Goal: Download file/media: Obtain a digital file from the website

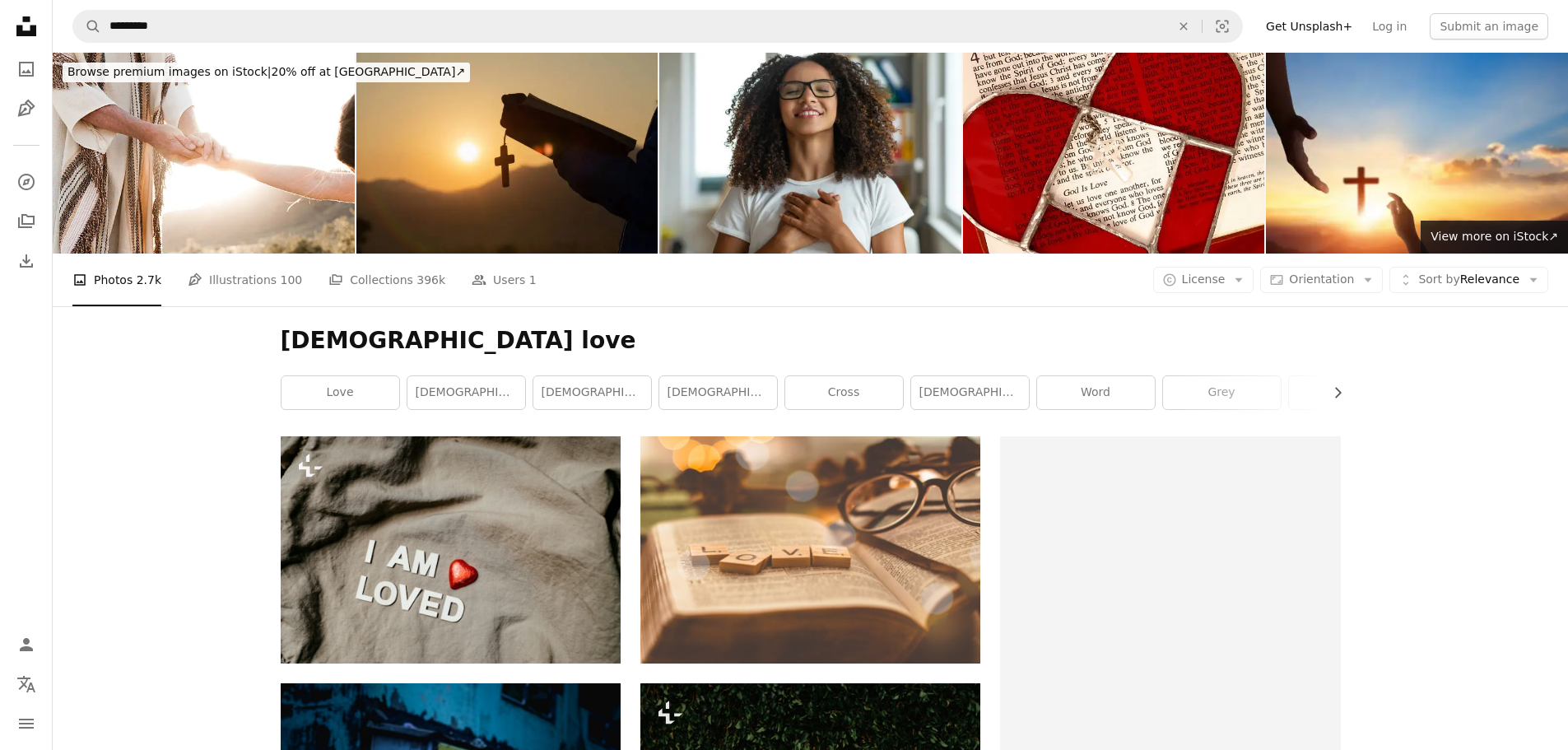
scroll to position [14063, 0]
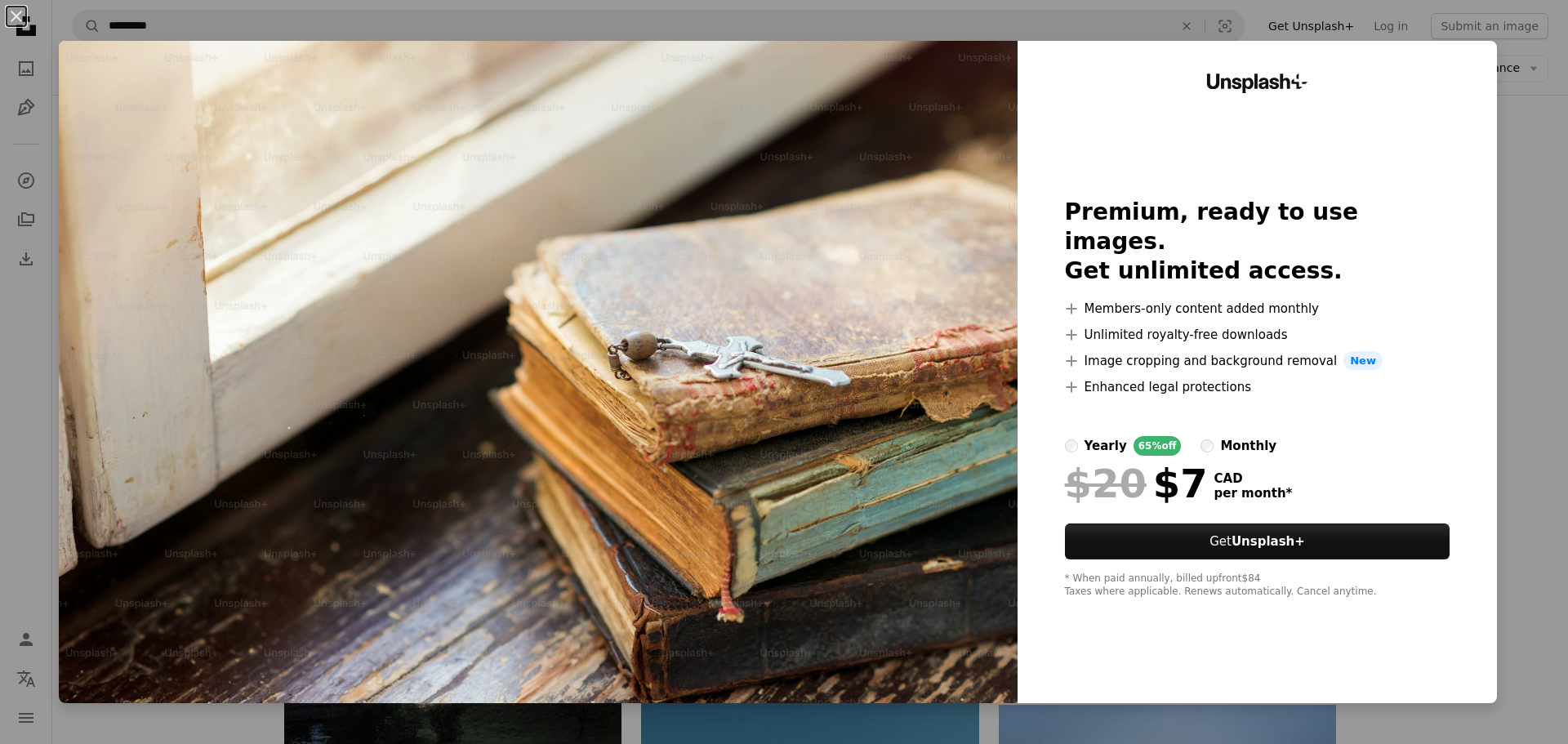
click at [1516, 297] on div "An X shape Unsplash+ Premium, ready to use images. Get unlimited access. A plus…" at bounding box center [784, 372] width 1568 height 744
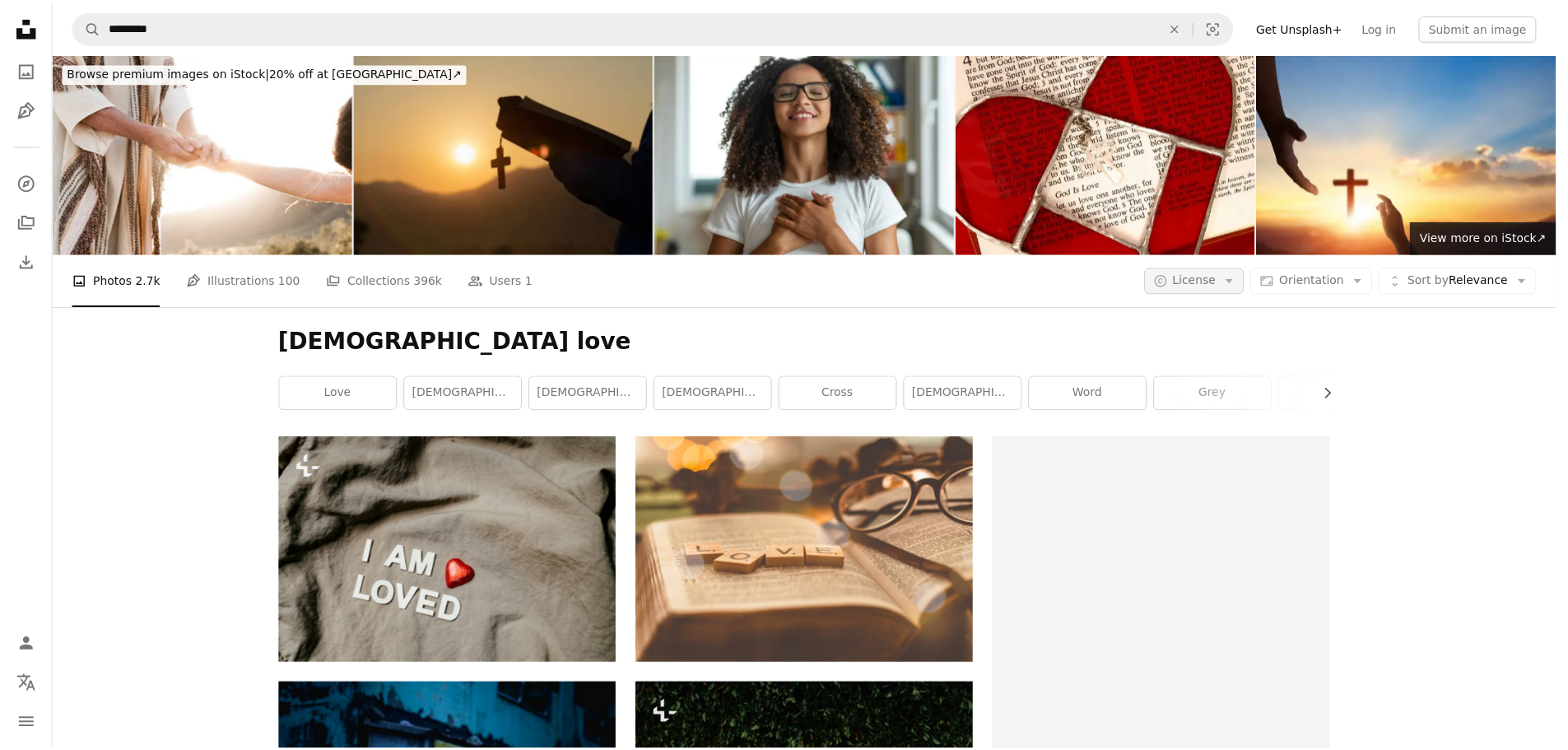
scroll to position [14558, 0]
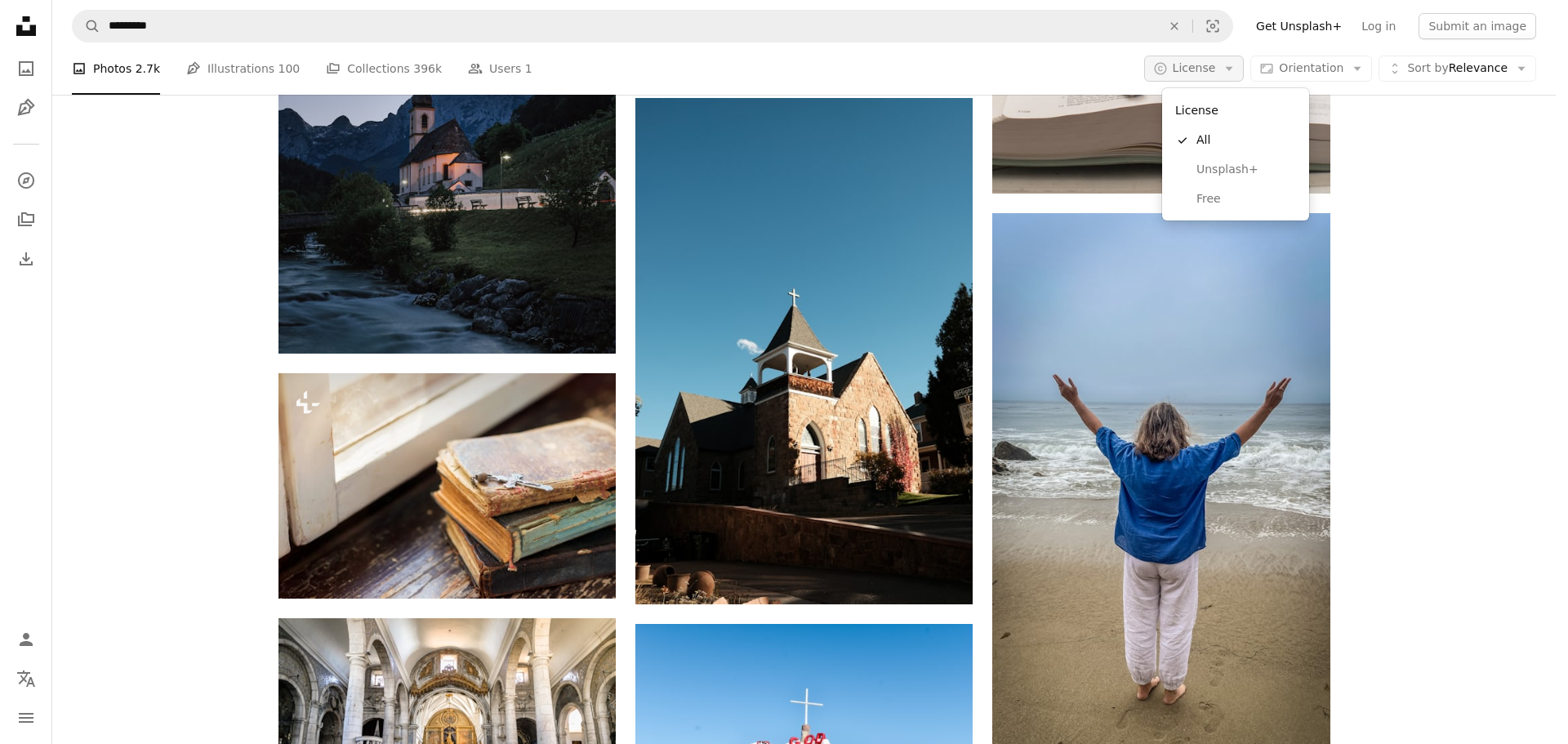
click at [1210, 76] on span "License" at bounding box center [1195, 68] width 44 height 17
click at [1194, 199] on link "Free" at bounding box center [1236, 200] width 134 height 30
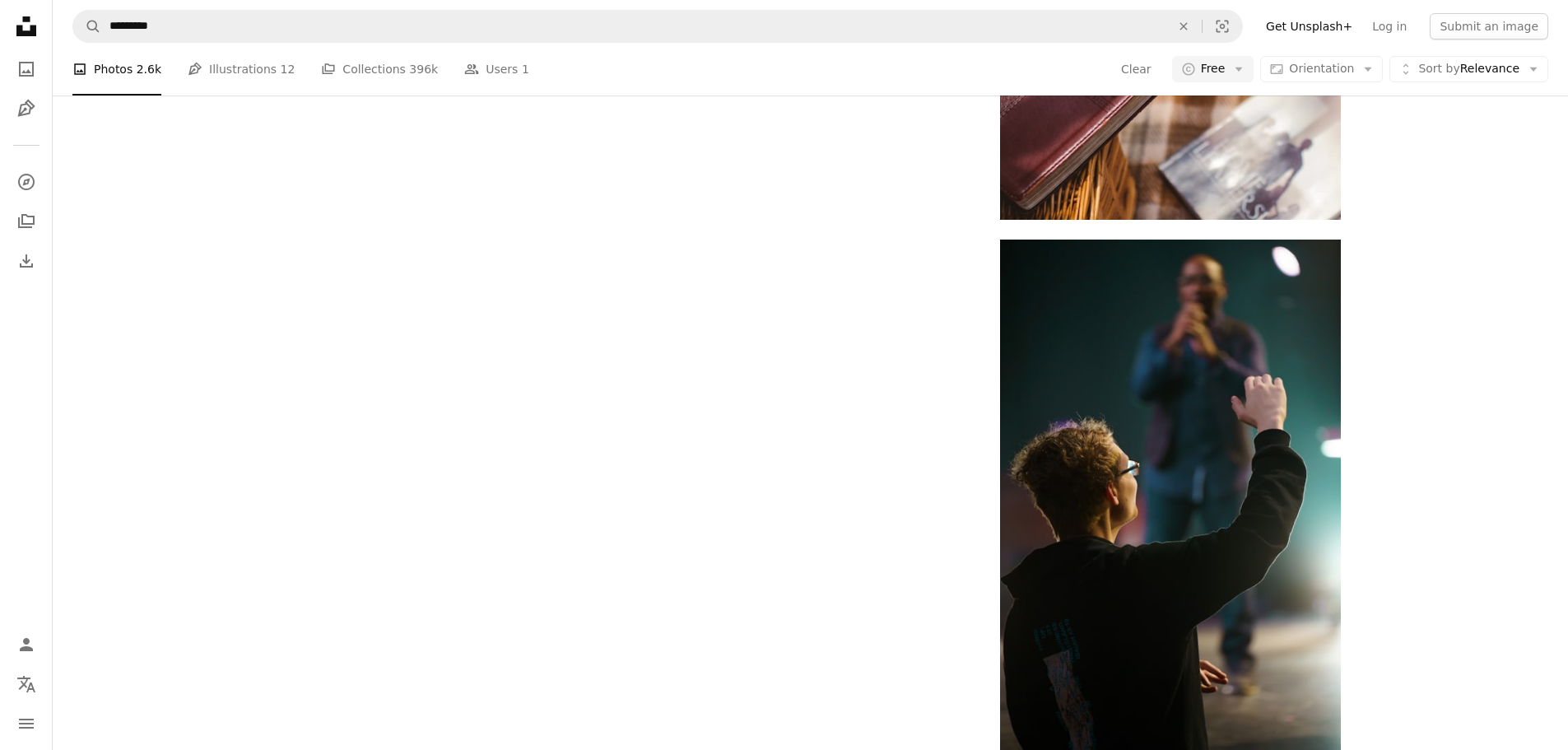
scroll to position [3788, 0]
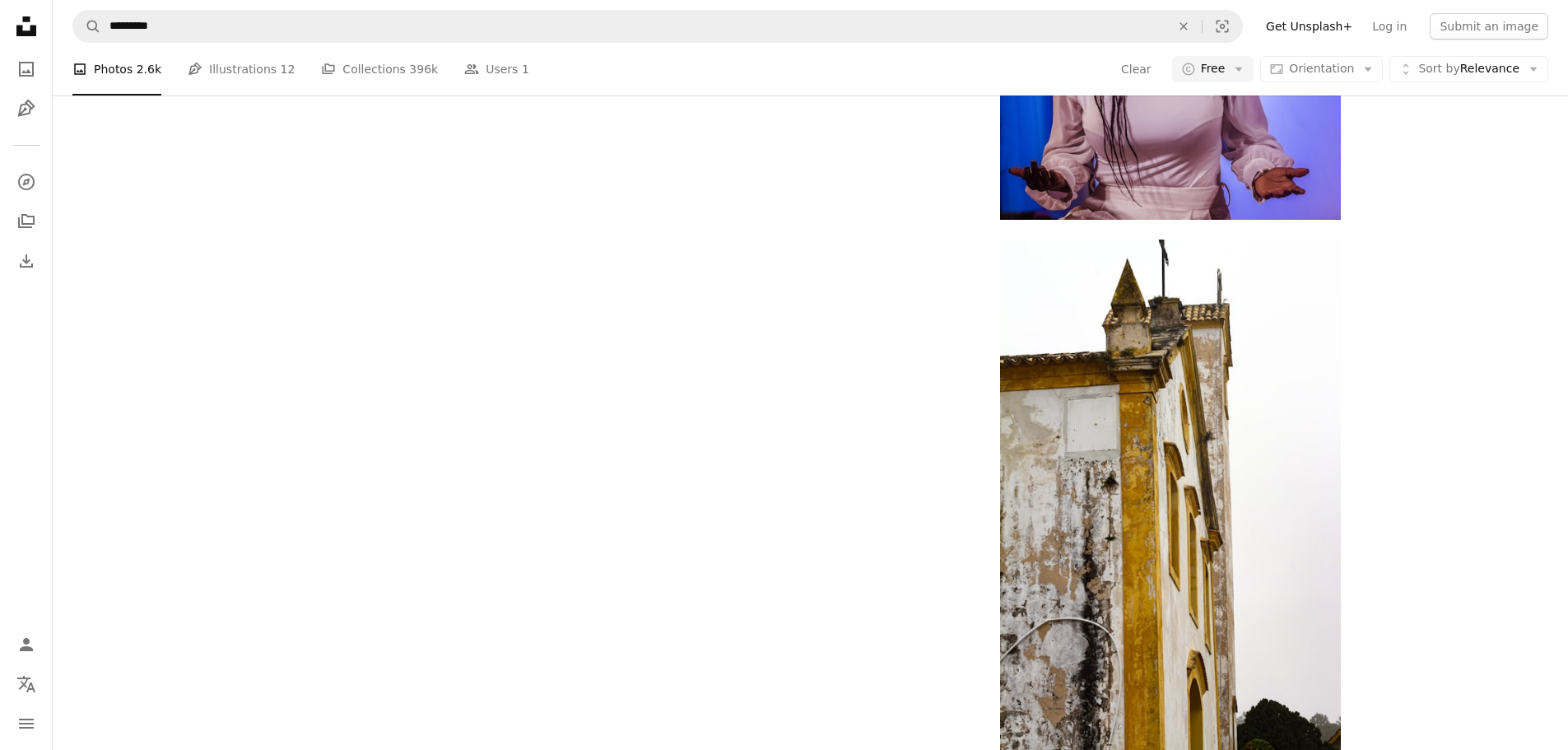
scroll to position [9059, 0]
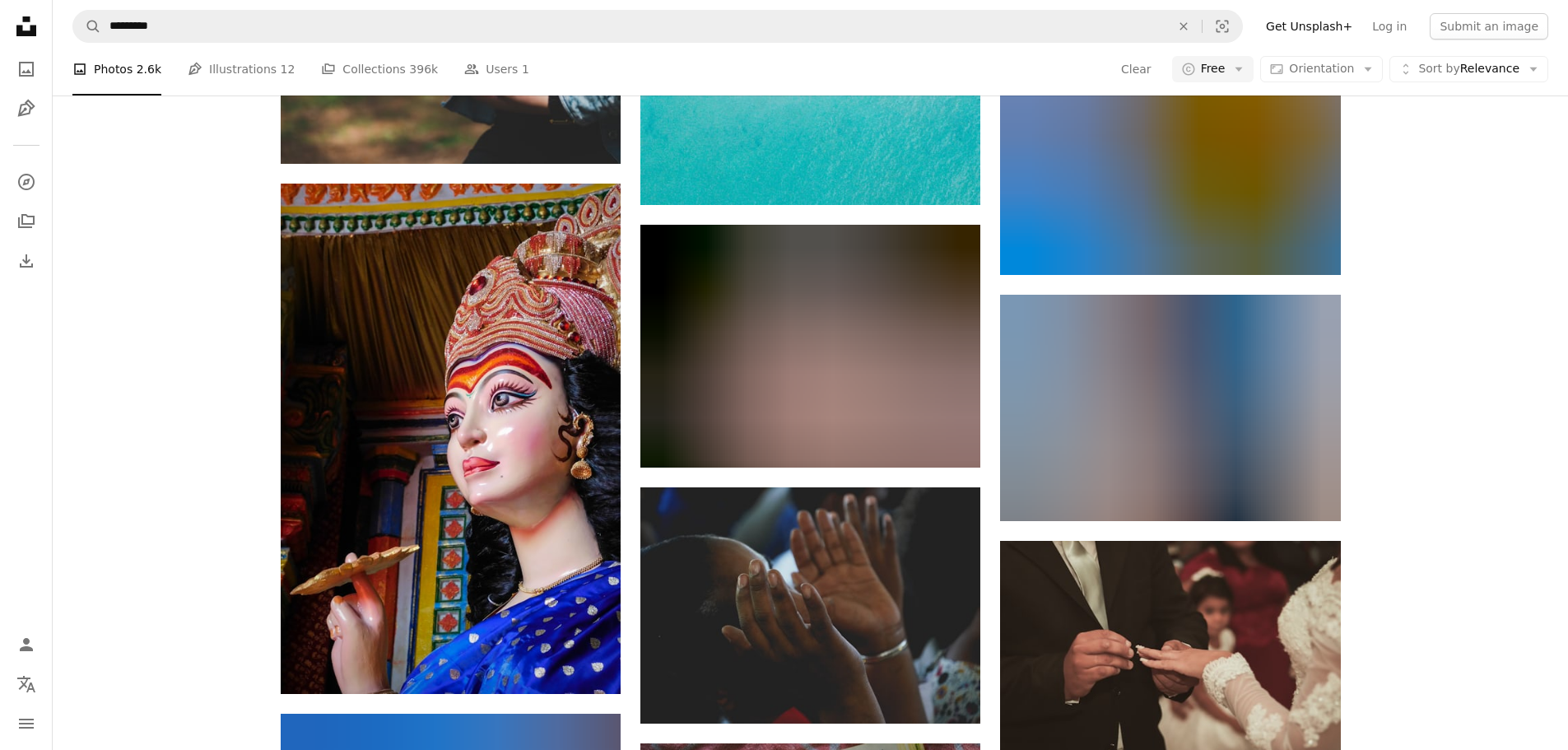
scroll to position [13341, 0]
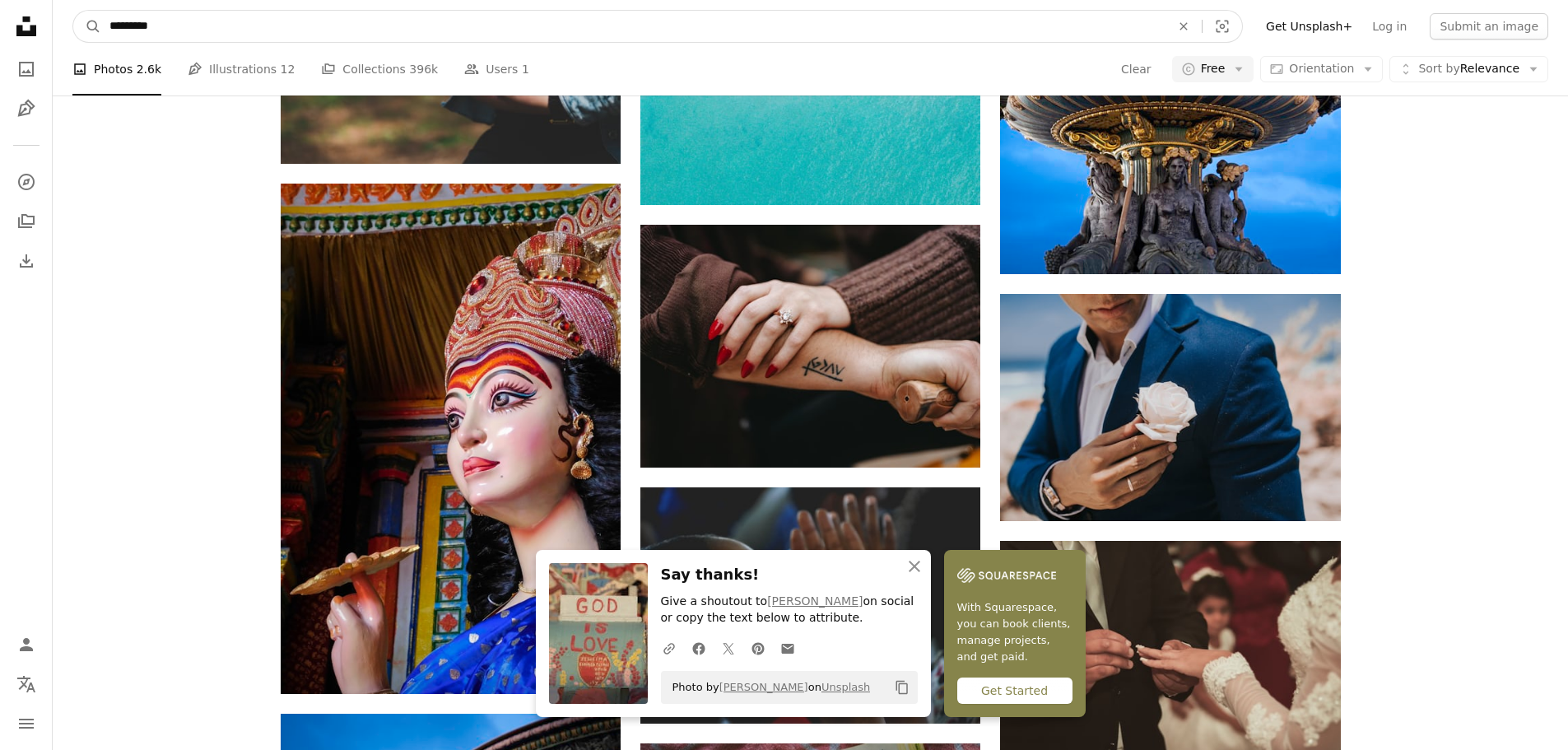
drag, startPoint x: 238, startPoint y: 28, endPoint x: 0, endPoint y: 23, distance: 238.1
type input "********"
click at [73, 11] on button "A magnifying glass" at bounding box center [87, 26] width 28 height 31
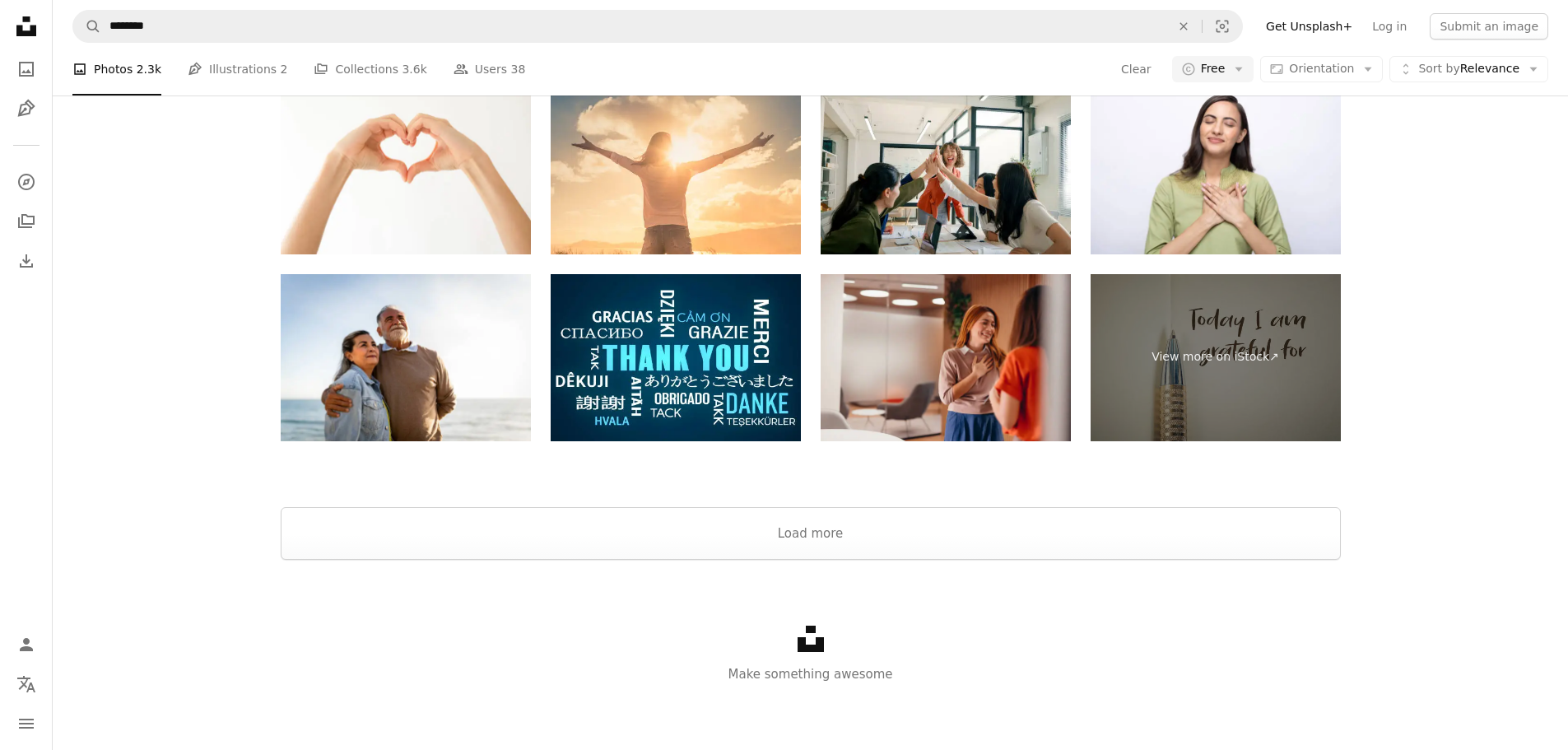
scroll to position [659, 0]
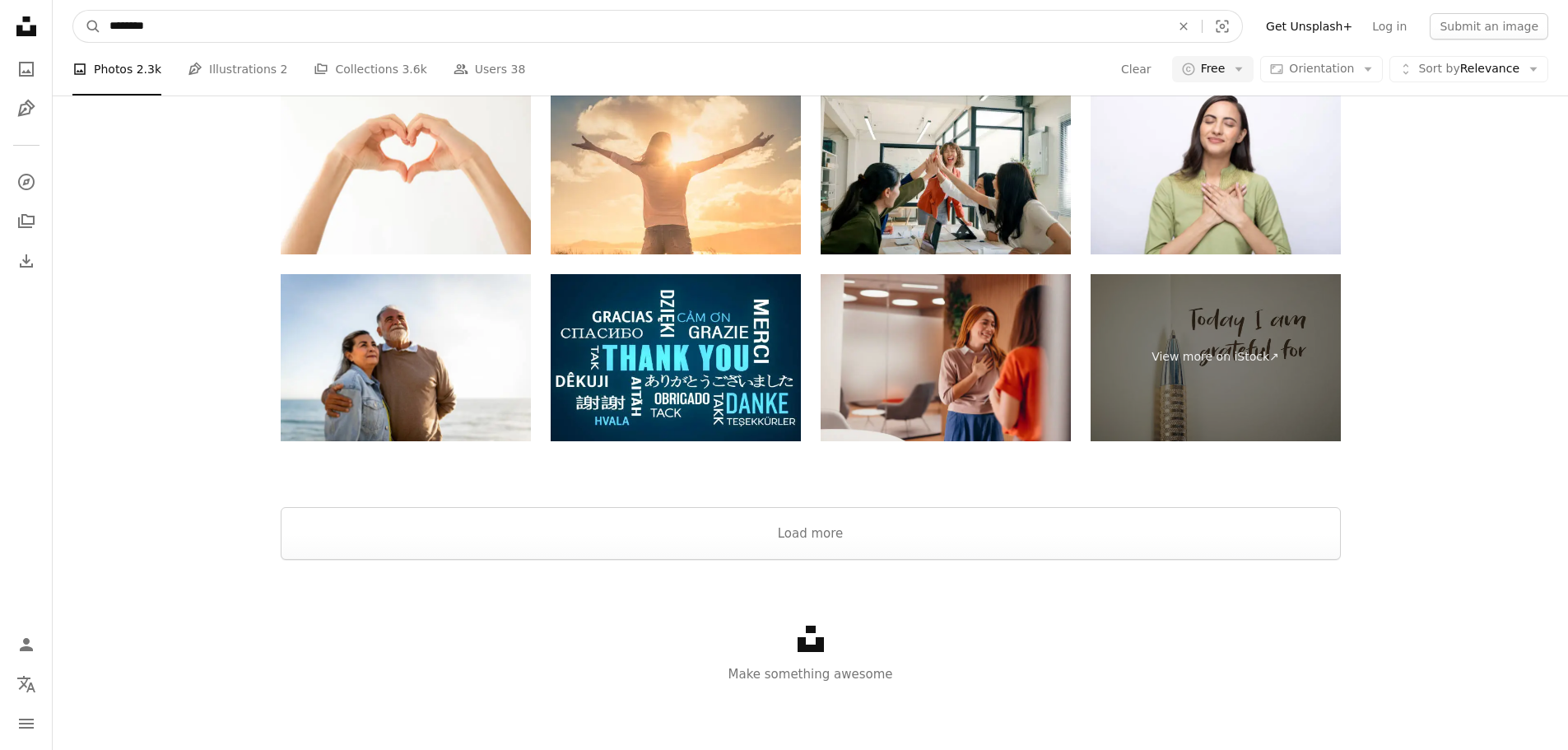
drag, startPoint x: 257, startPoint y: 13, endPoint x: 0, endPoint y: 8, distance: 257.0
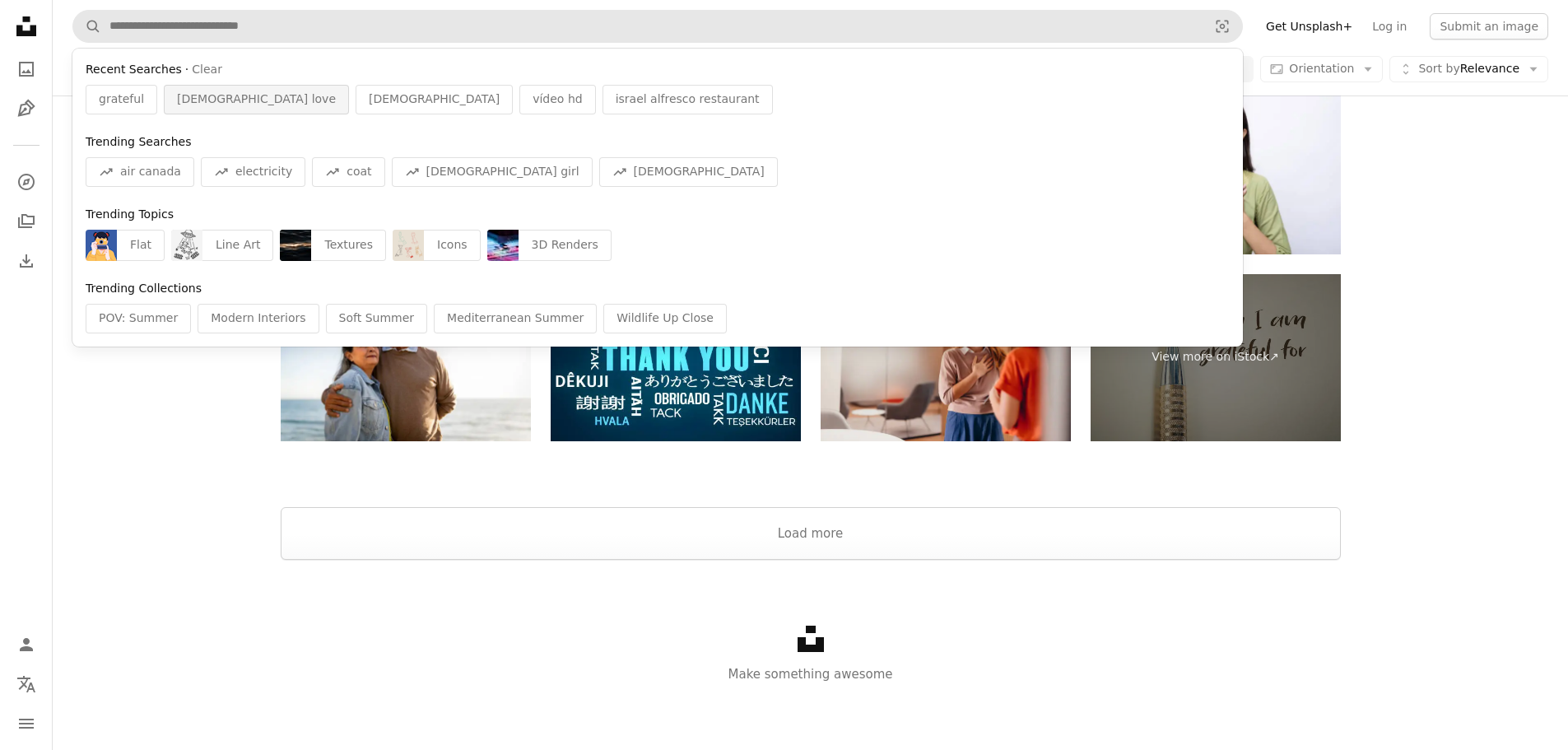
click at [219, 102] on span "[DEMOGRAPHIC_DATA] love" at bounding box center [256, 100] width 158 height 17
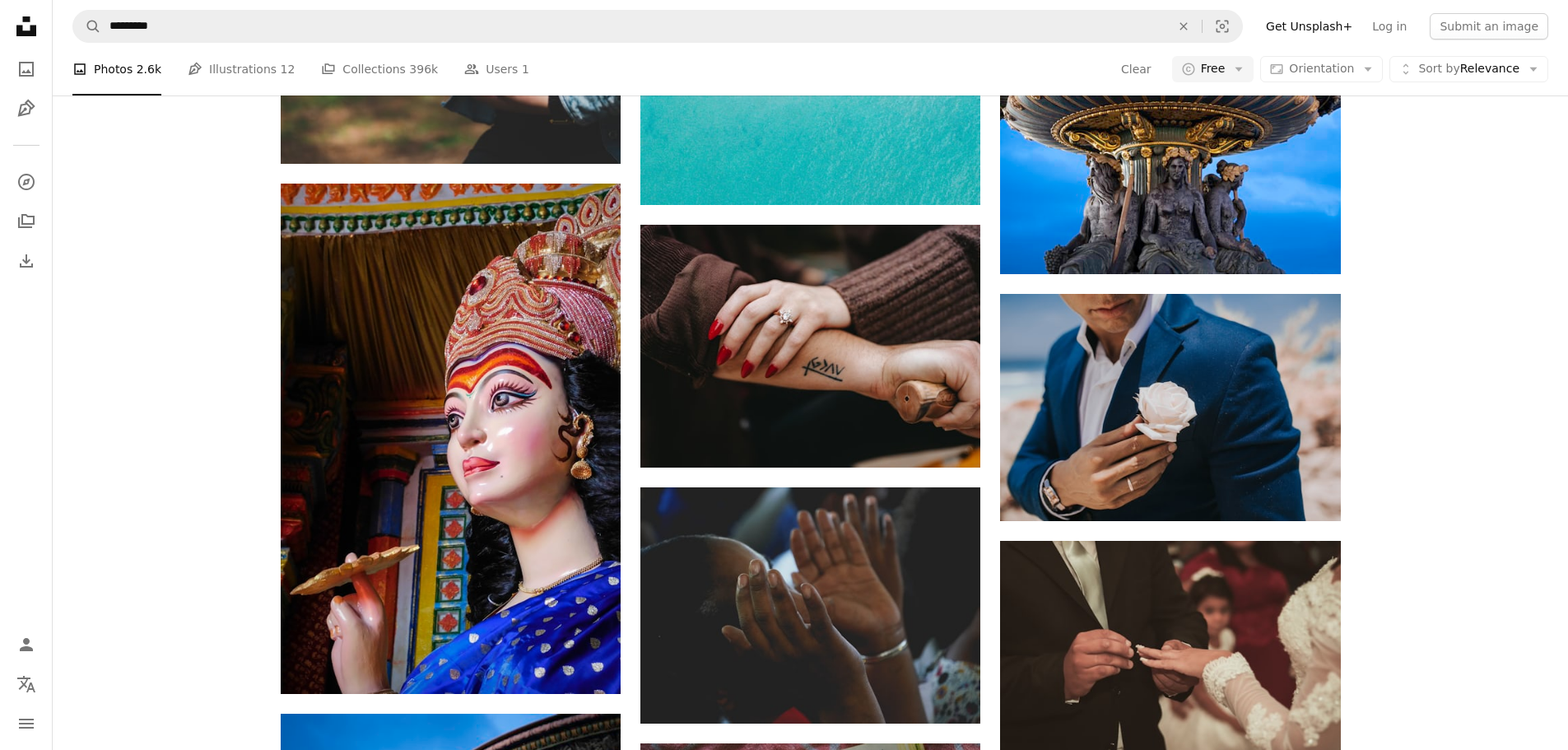
scroll to position [6506, 0]
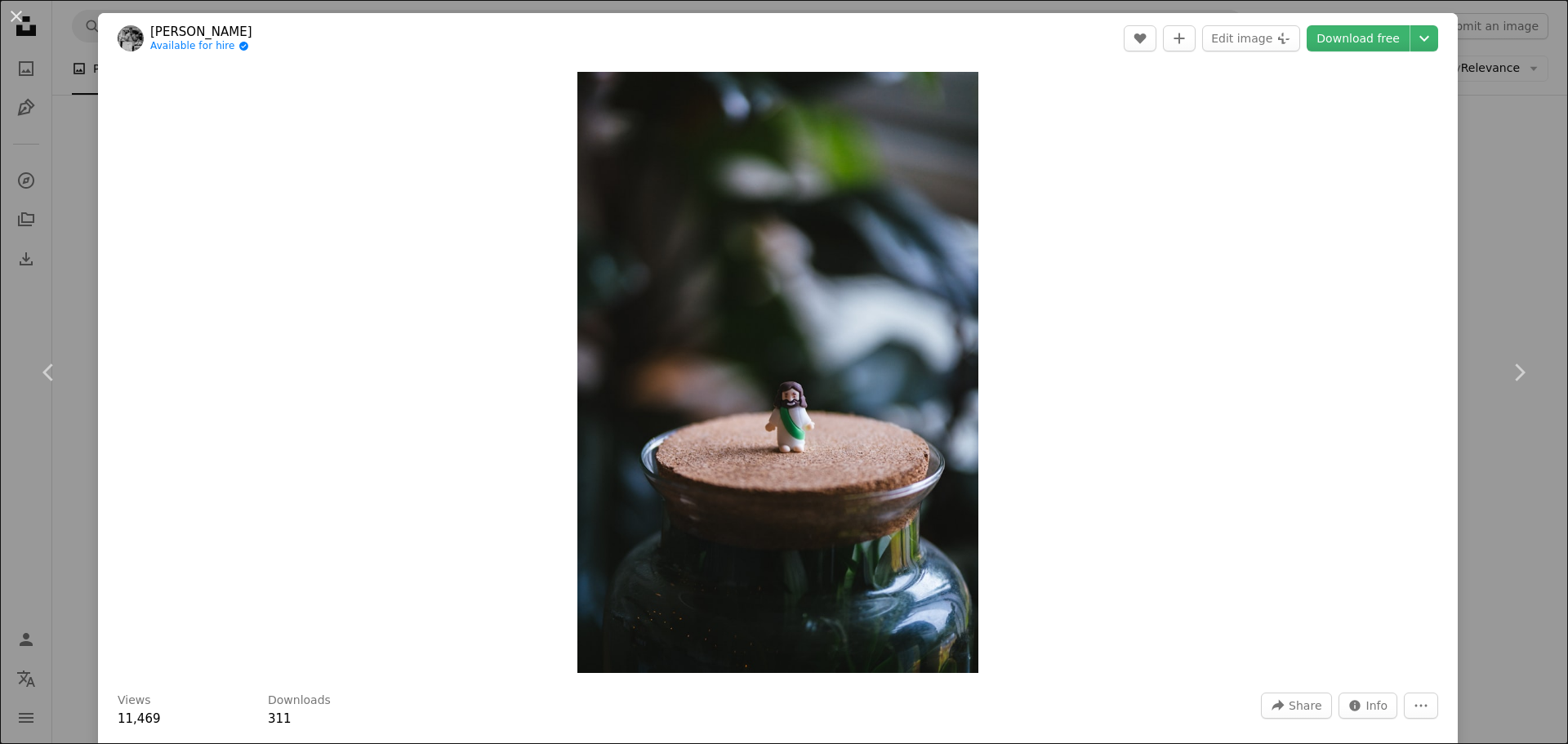
click at [1481, 237] on div "An X shape Chevron left Chevron right [PERSON_NAME] Available for hire A checkm…" at bounding box center [784, 372] width 1568 height 744
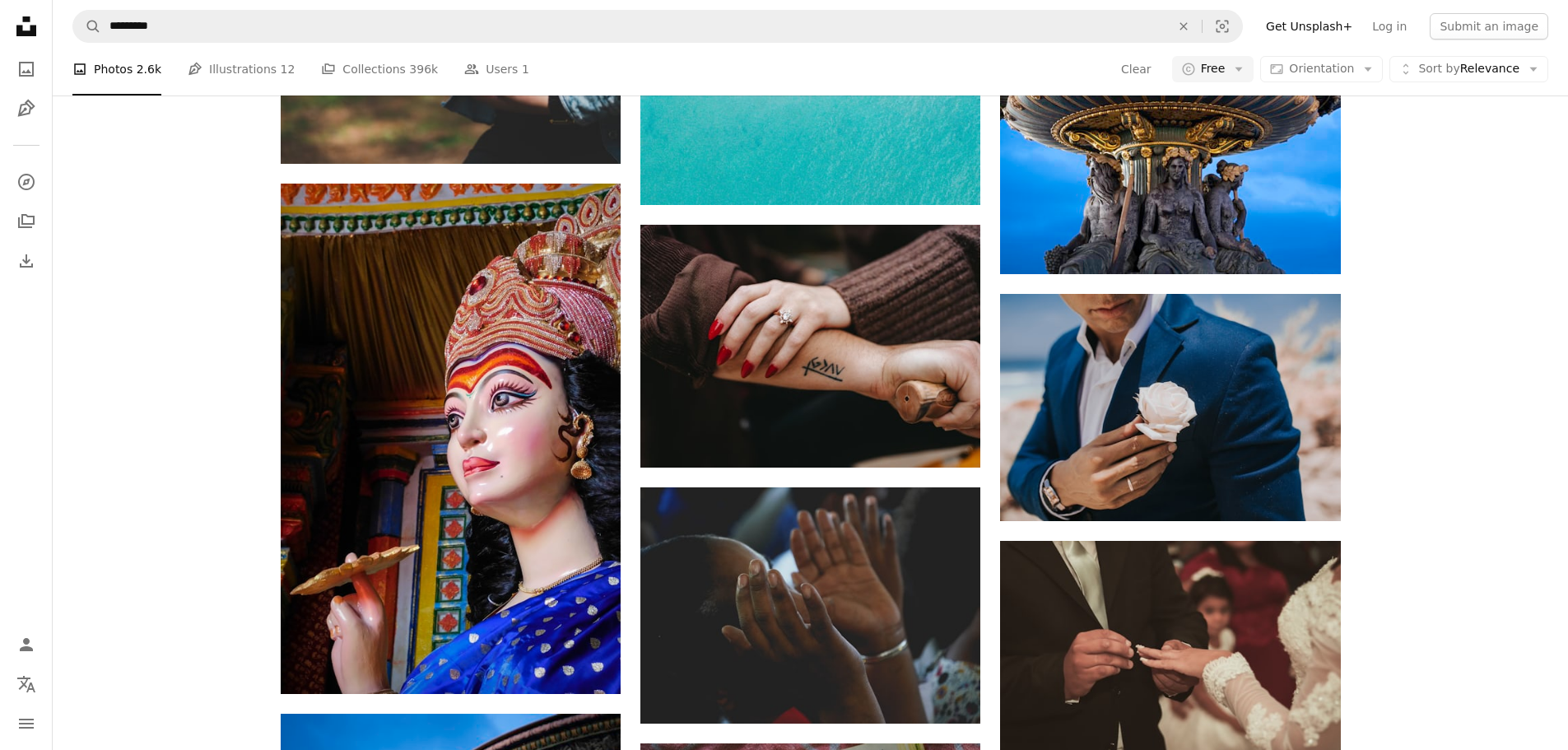
scroll to position [6836, 0]
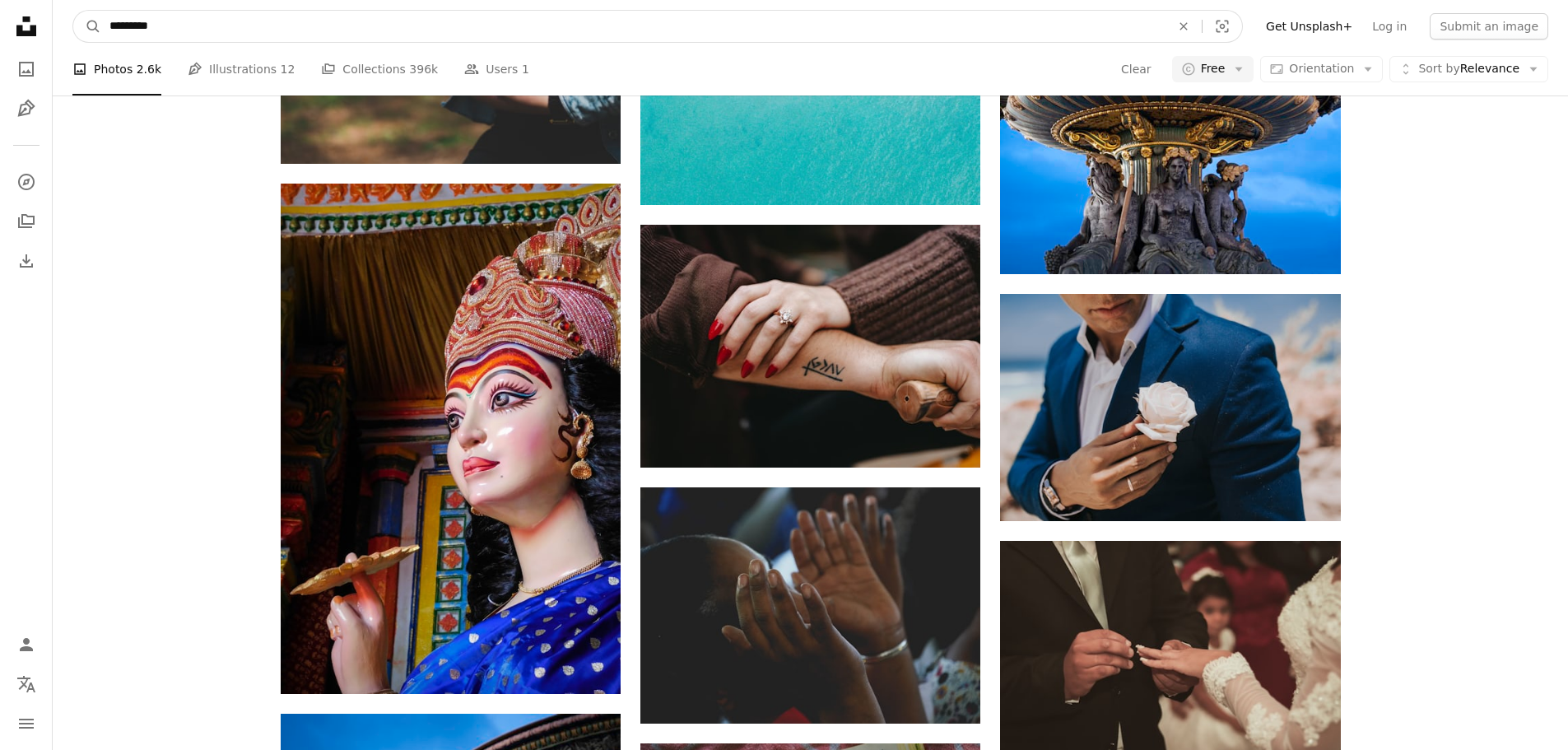
click at [214, 36] on input "*********" at bounding box center [634, 26] width 1065 height 31
type input "**********"
click button "A magnifying glass" at bounding box center [87, 26] width 28 height 31
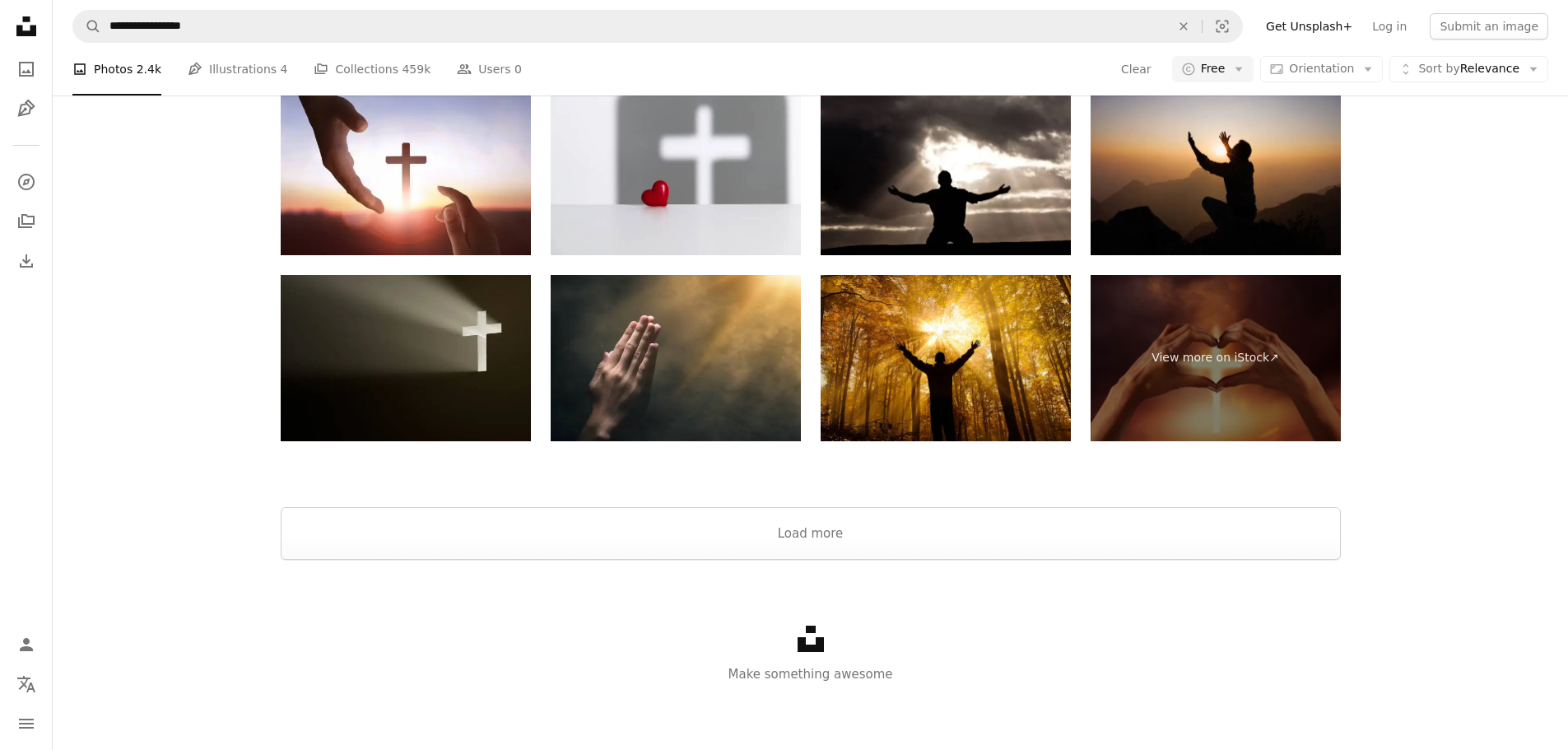
scroll to position [2223, 0]
click at [786, 561] on button "Load more" at bounding box center [811, 534] width 1061 height 53
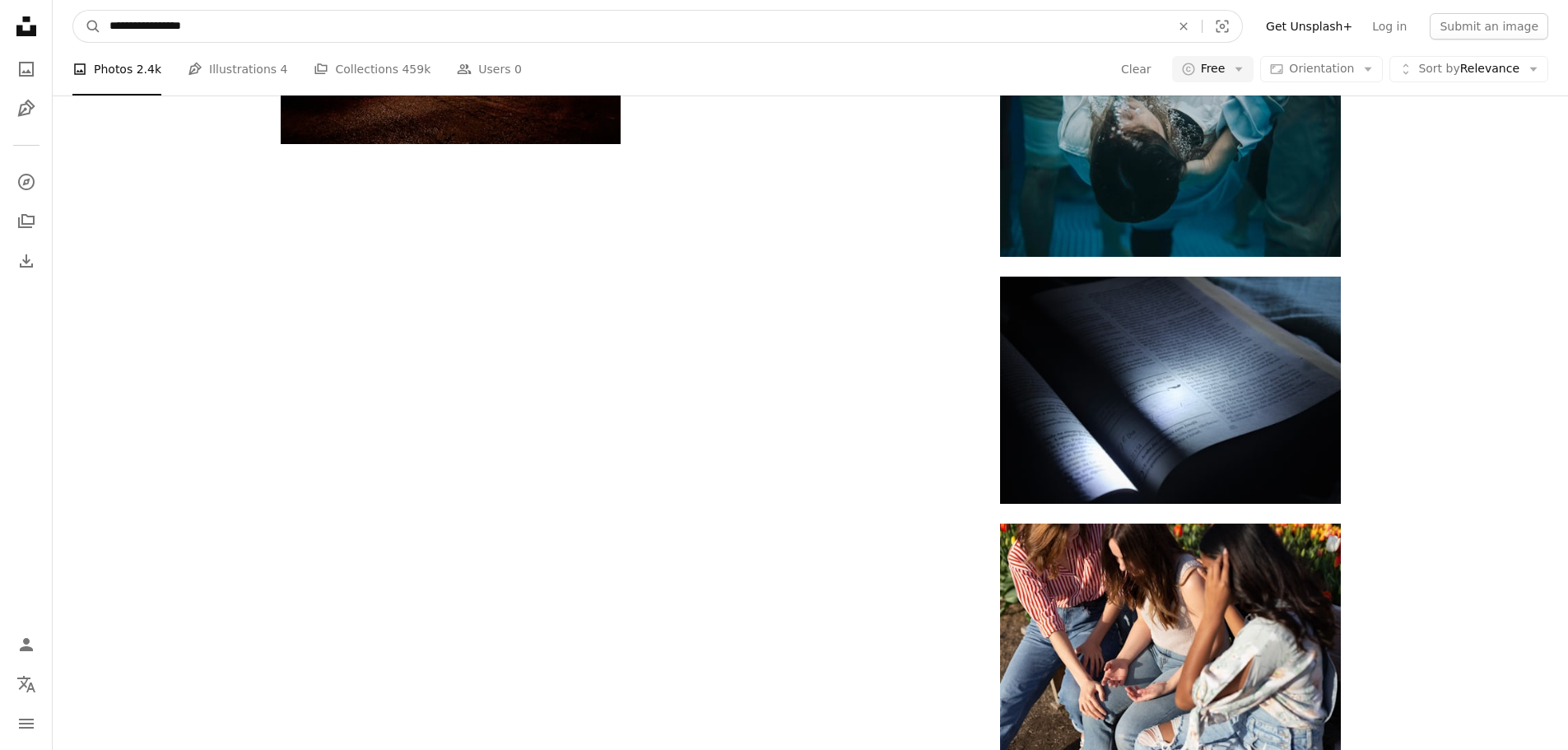
scroll to position [5941, 0]
drag, startPoint x: 309, startPoint y: 24, endPoint x: 7, endPoint y: 4, distance: 302.7
type input "**********"
click button "A magnifying glass" at bounding box center [87, 26] width 28 height 31
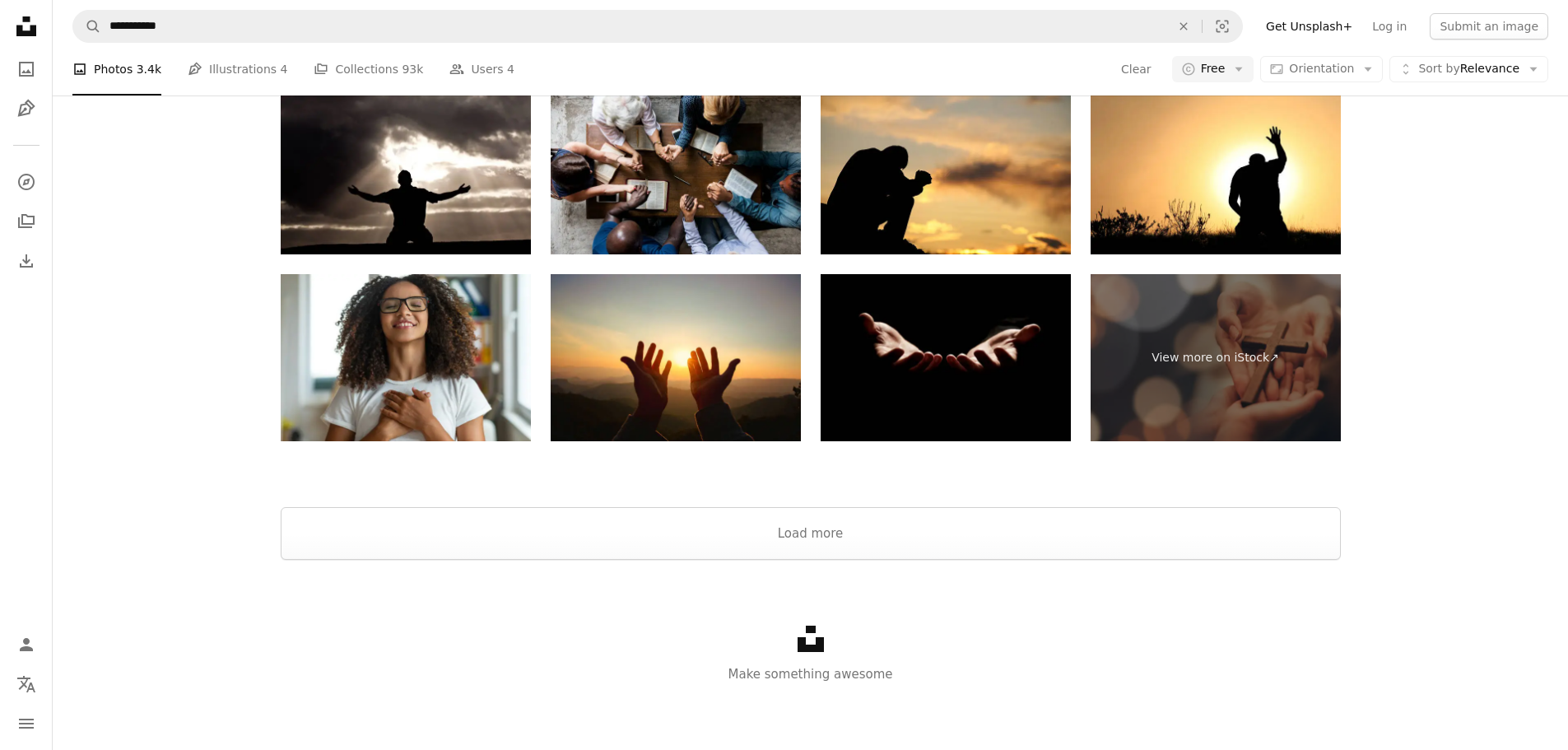
scroll to position [1729, 0]
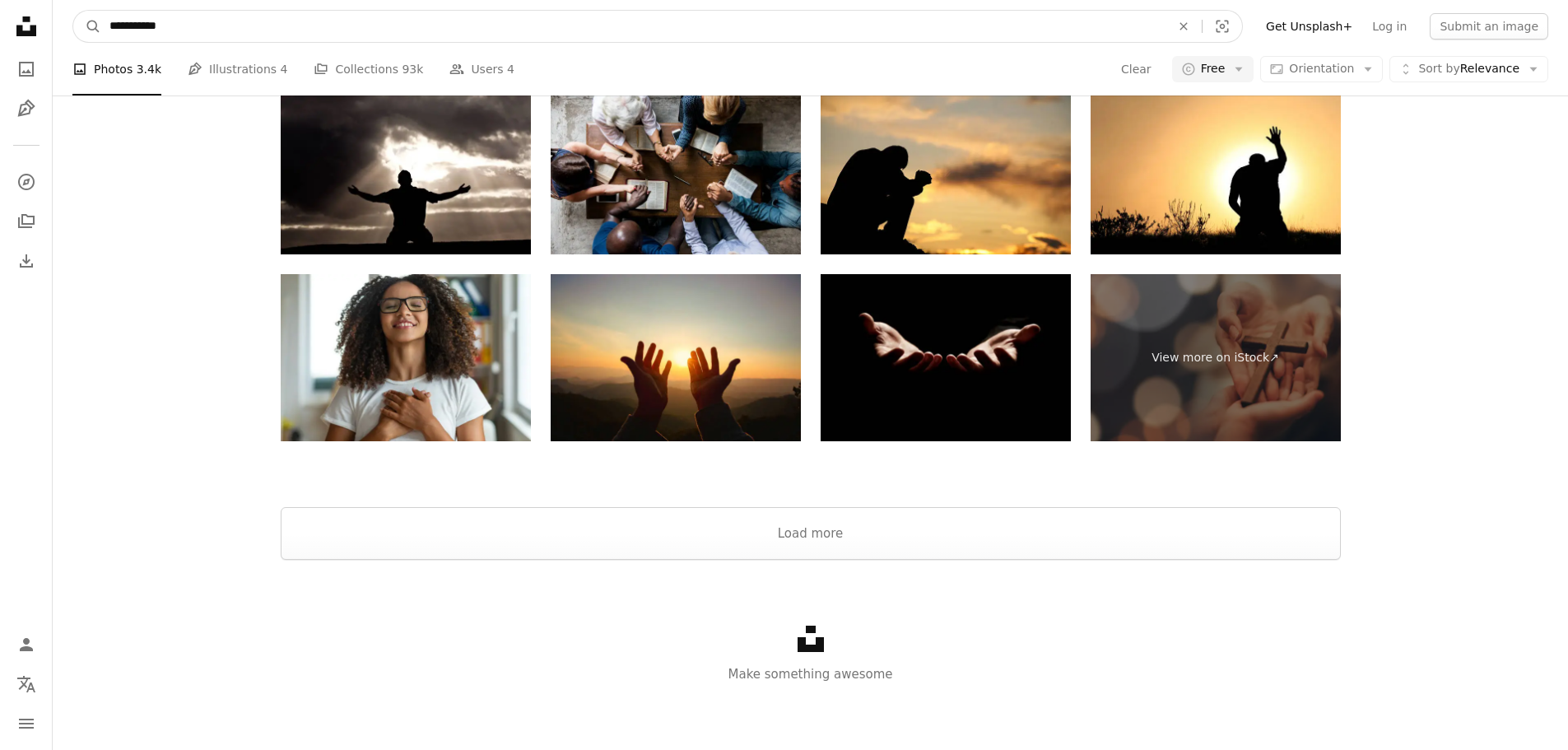
click at [311, 16] on input "**********" at bounding box center [634, 26] width 1065 height 31
type input "**********"
click button "A magnifying glass" at bounding box center [87, 26] width 28 height 31
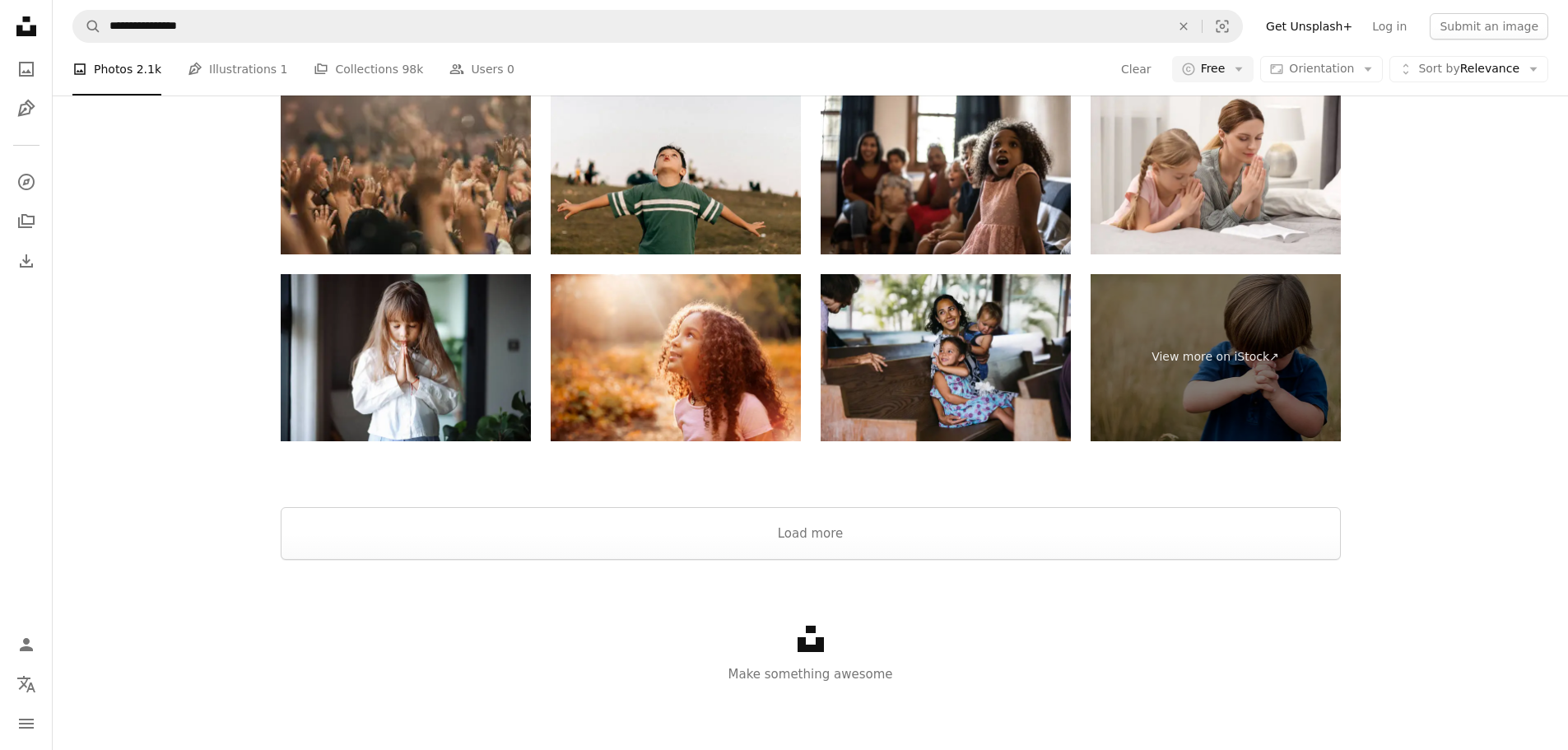
scroll to position [2108, 0]
click at [1032, 537] on button "Load more" at bounding box center [811, 534] width 1061 height 53
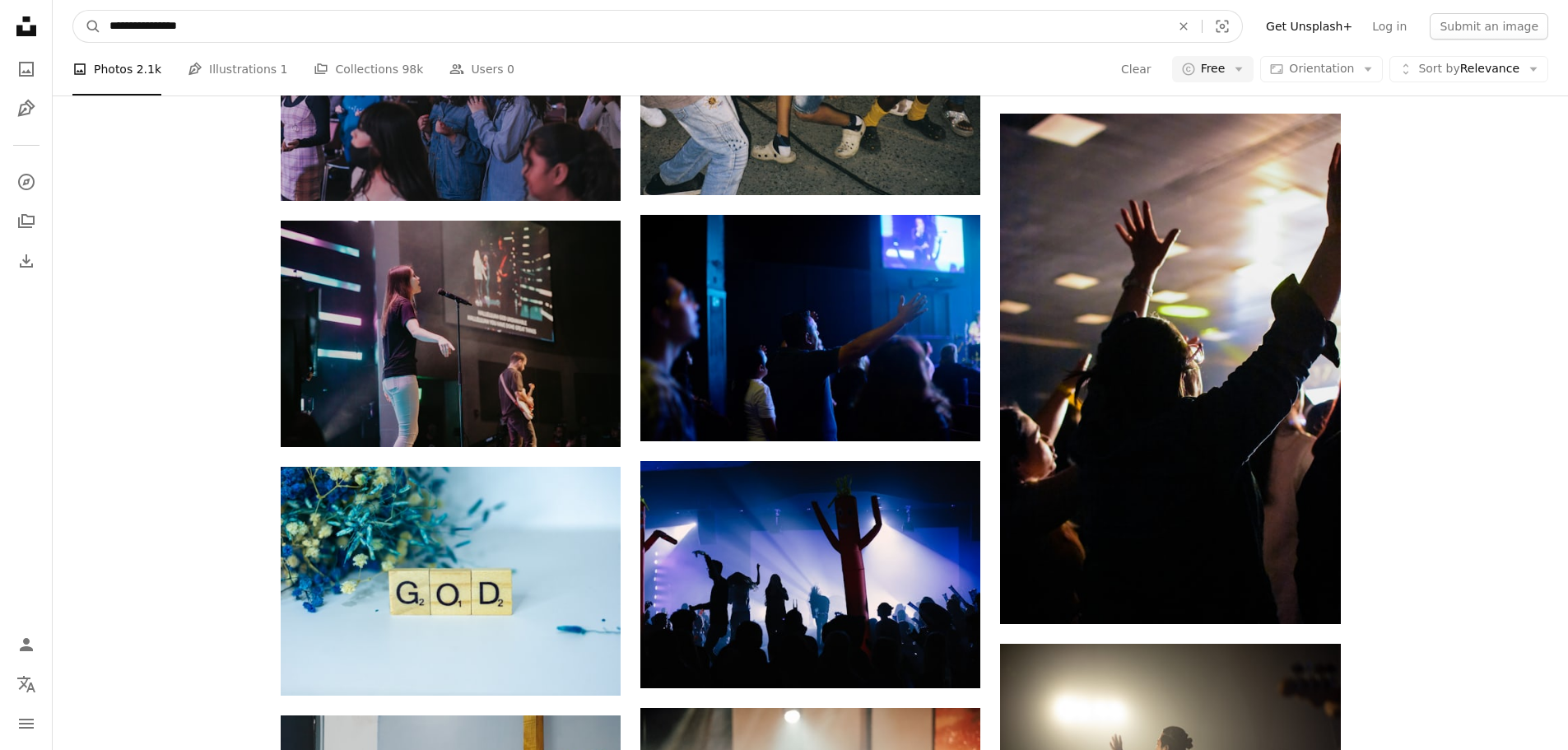
scroll to position [12739, 0]
drag, startPoint x: 205, startPoint y: 0, endPoint x: 0, endPoint y: -1, distance: 205.0
type input "**********"
click button "A magnifying glass" at bounding box center [87, 26] width 28 height 31
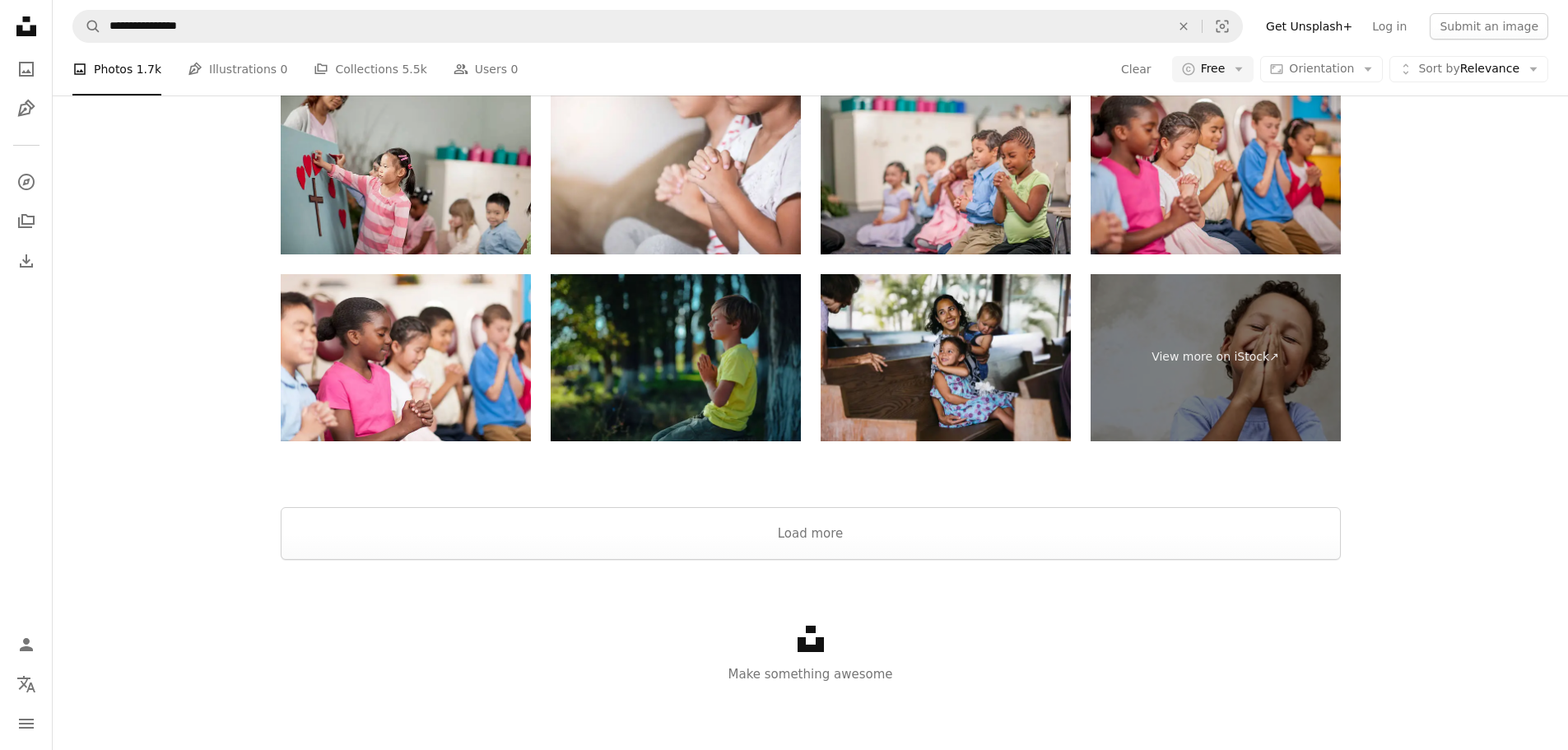
scroll to position [83, 0]
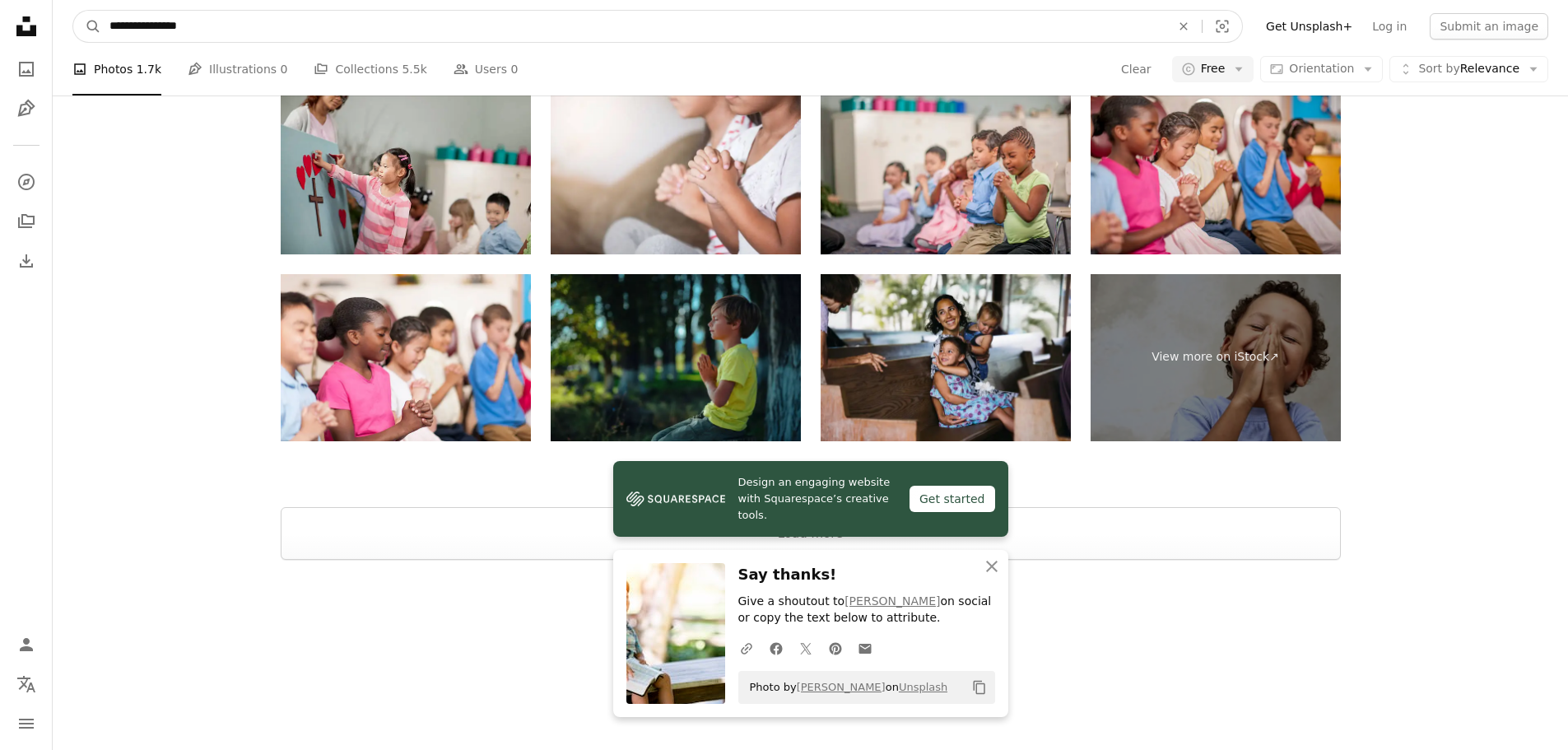
scroll to position [1250, 0]
drag, startPoint x: 376, startPoint y: 30, endPoint x: 0, endPoint y: 15, distance: 376.3
type input "*"
type input "**********"
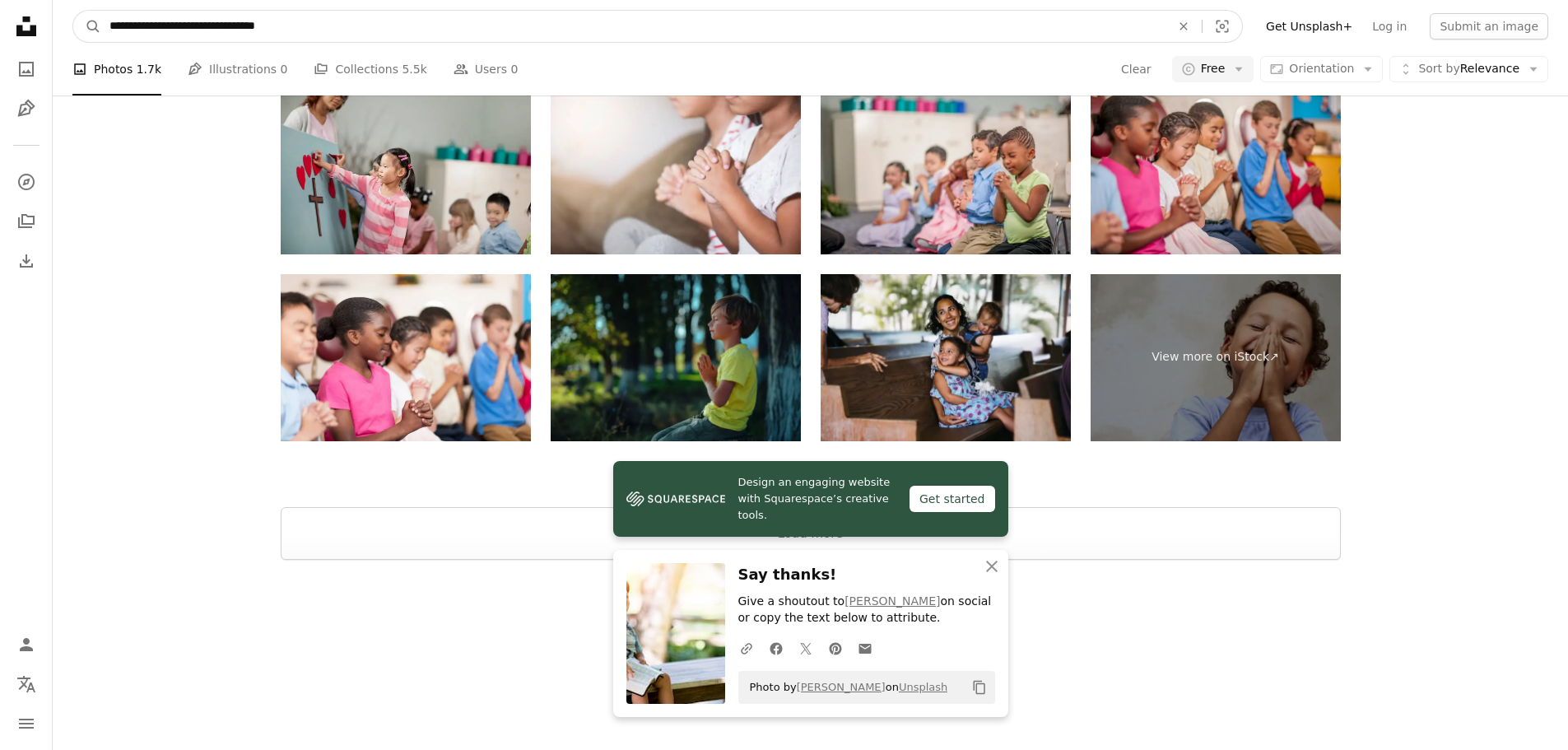
click button "A magnifying glass" at bounding box center [87, 26] width 28 height 31
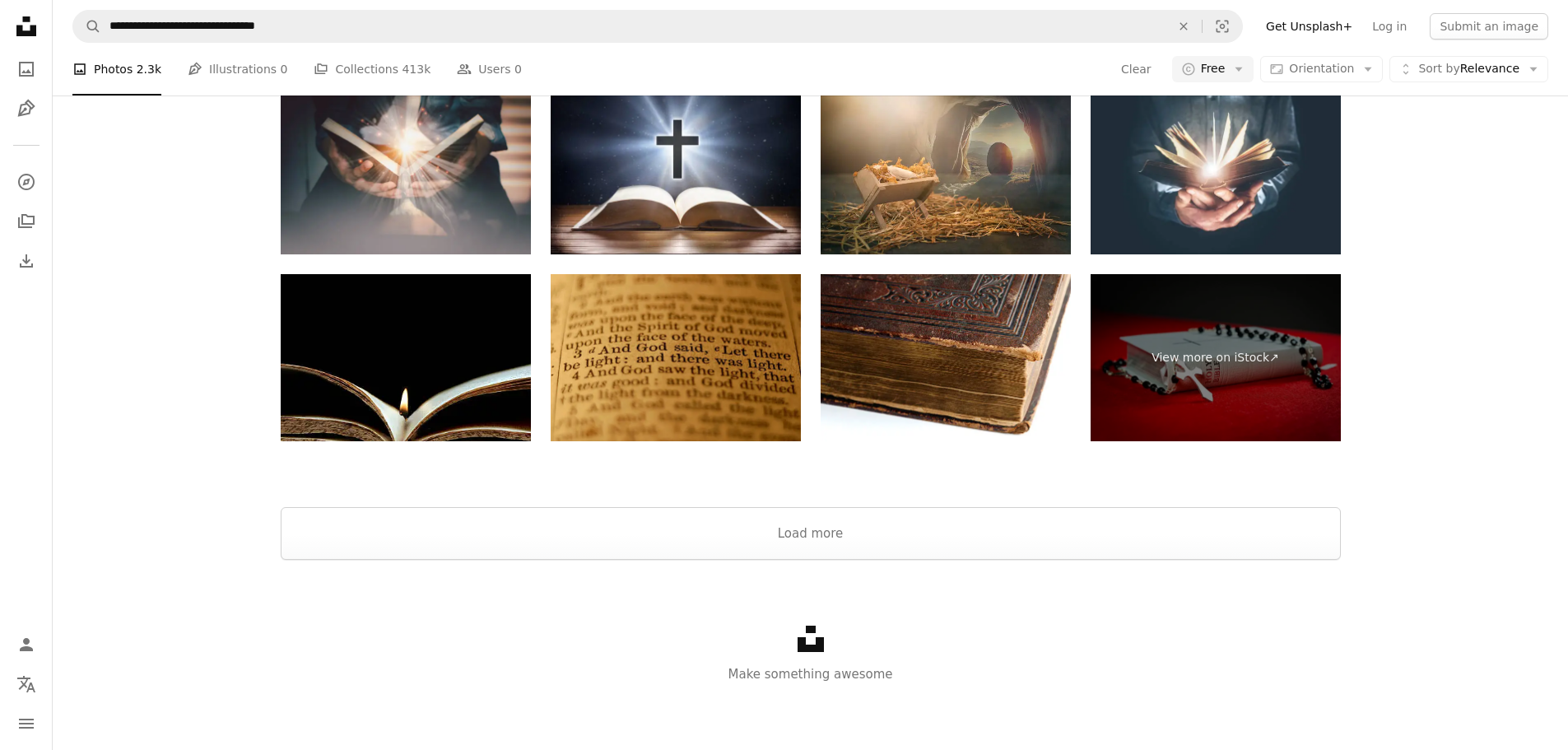
scroll to position [1693, 0]
click at [867, 527] on button "Load more" at bounding box center [811, 534] width 1061 height 53
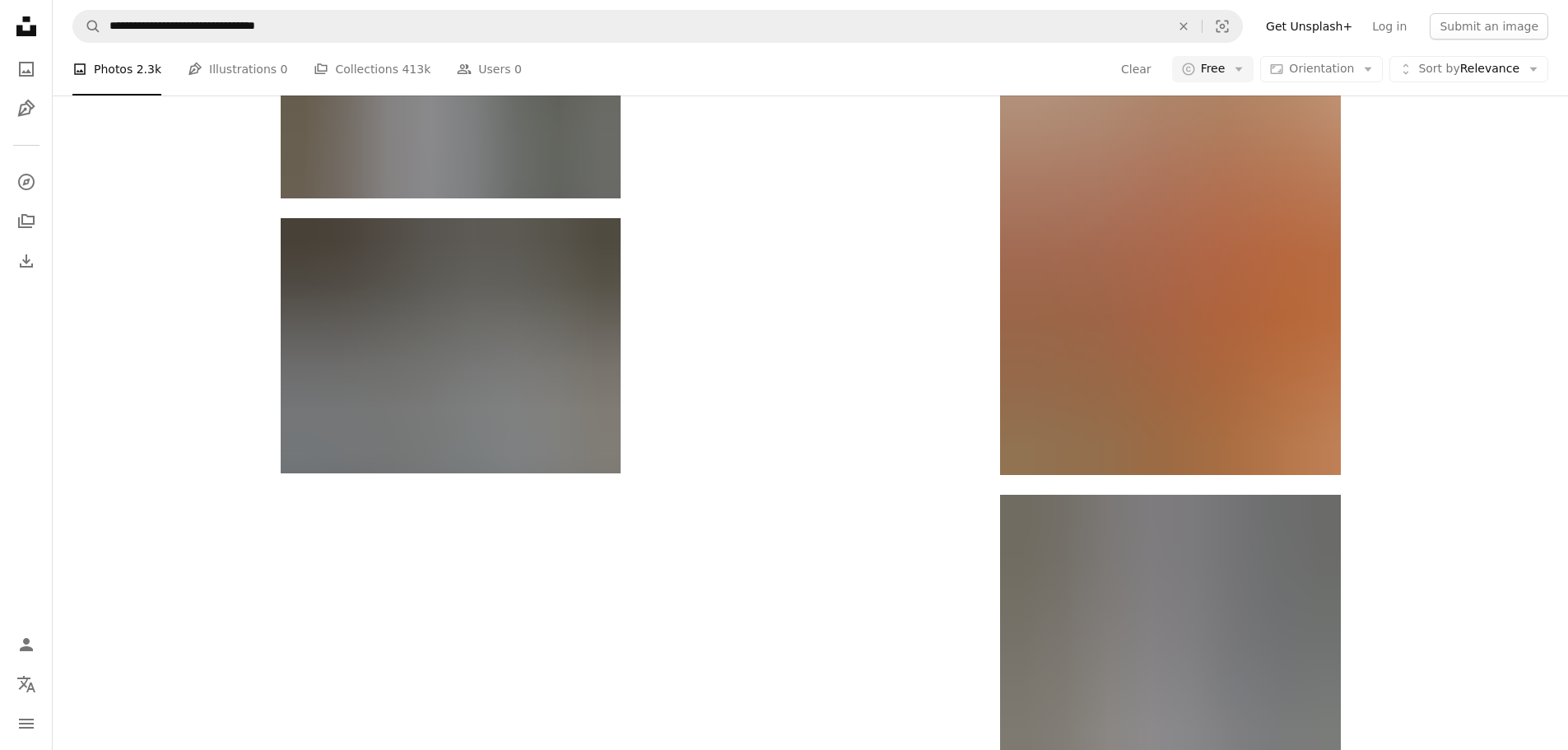
scroll to position [9764, 0]
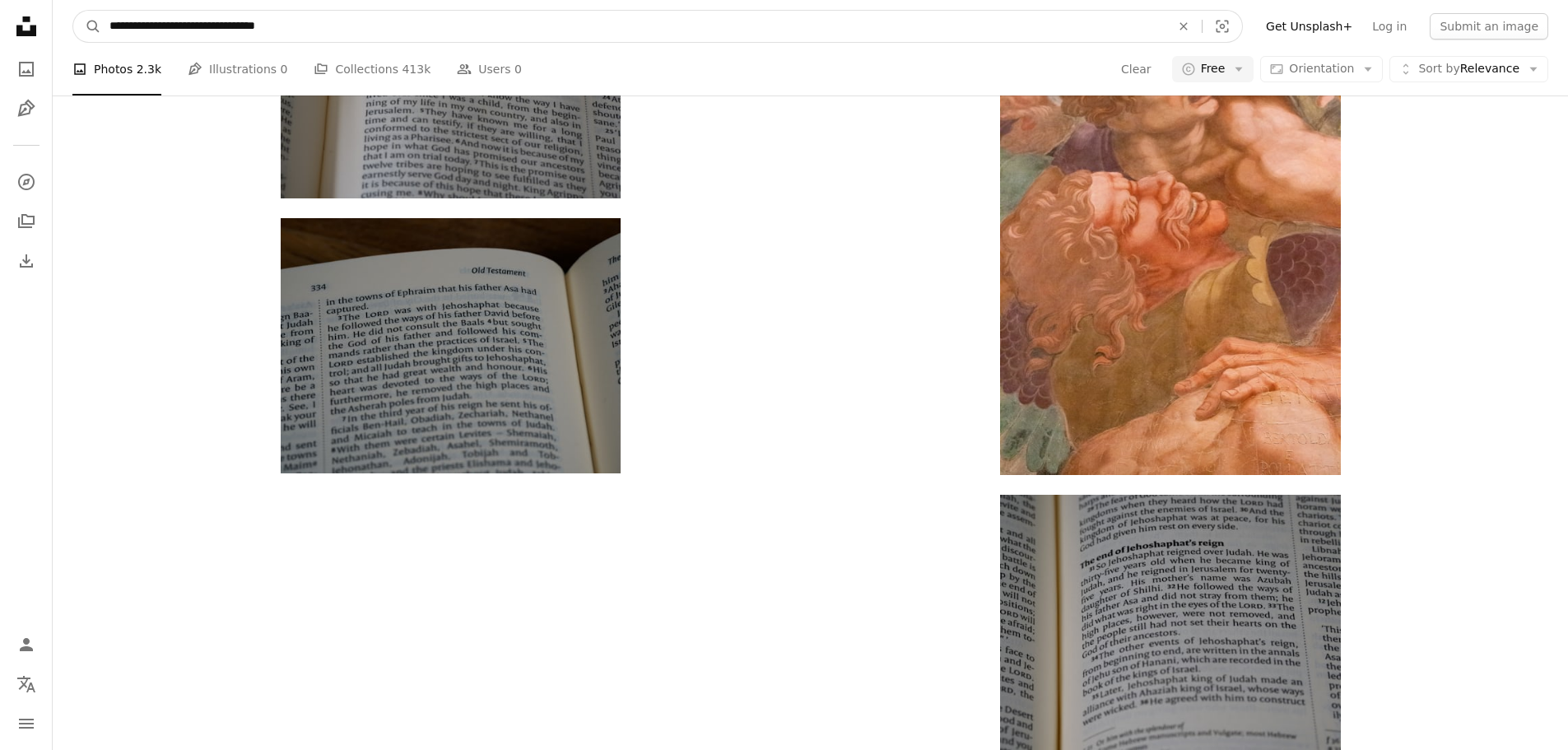
drag, startPoint x: 341, startPoint y: 15, endPoint x: 0, endPoint y: 18, distance: 341.0
type input "*********"
click at [73, 11] on button "A magnifying glass" at bounding box center [87, 26] width 28 height 31
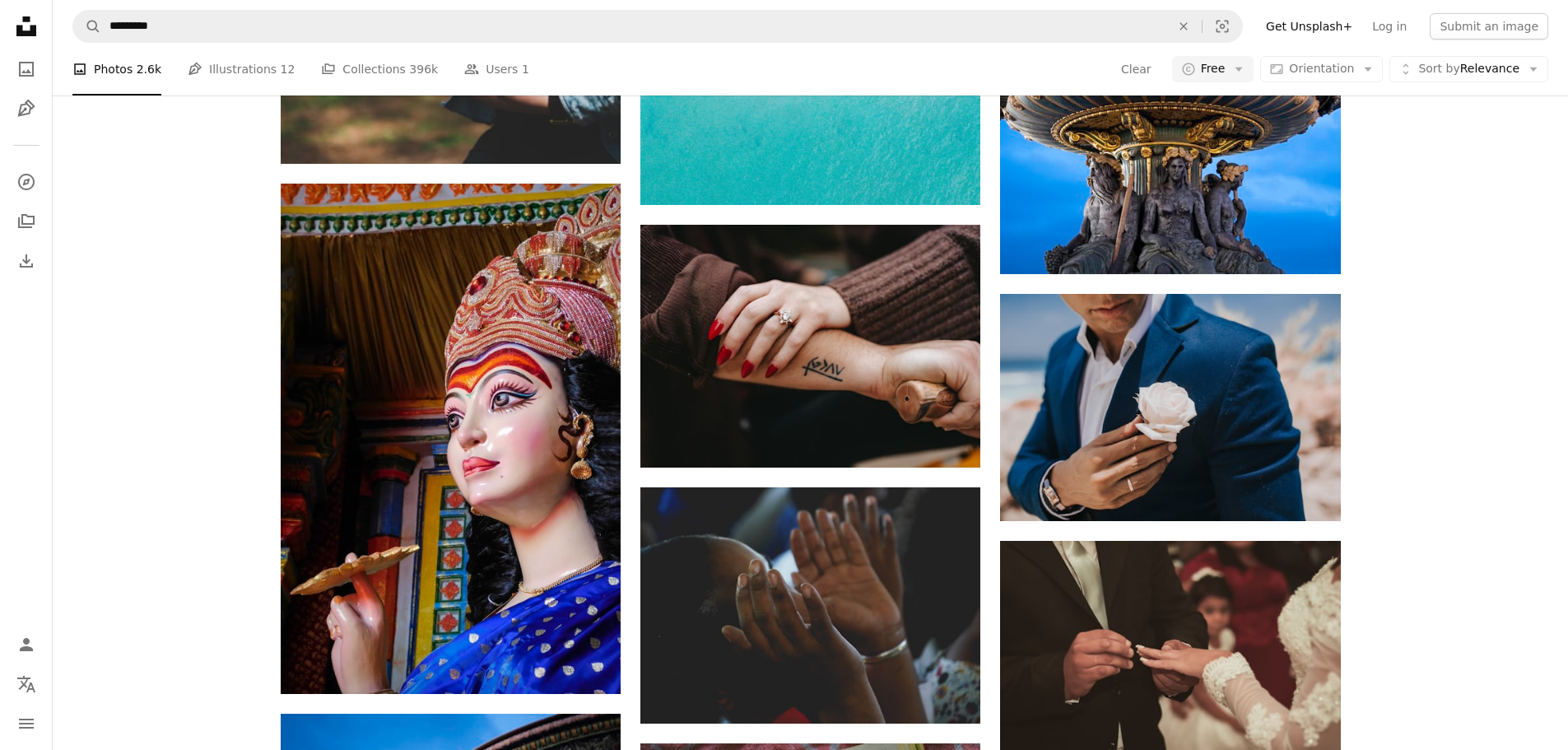
scroll to position [1236, 0]
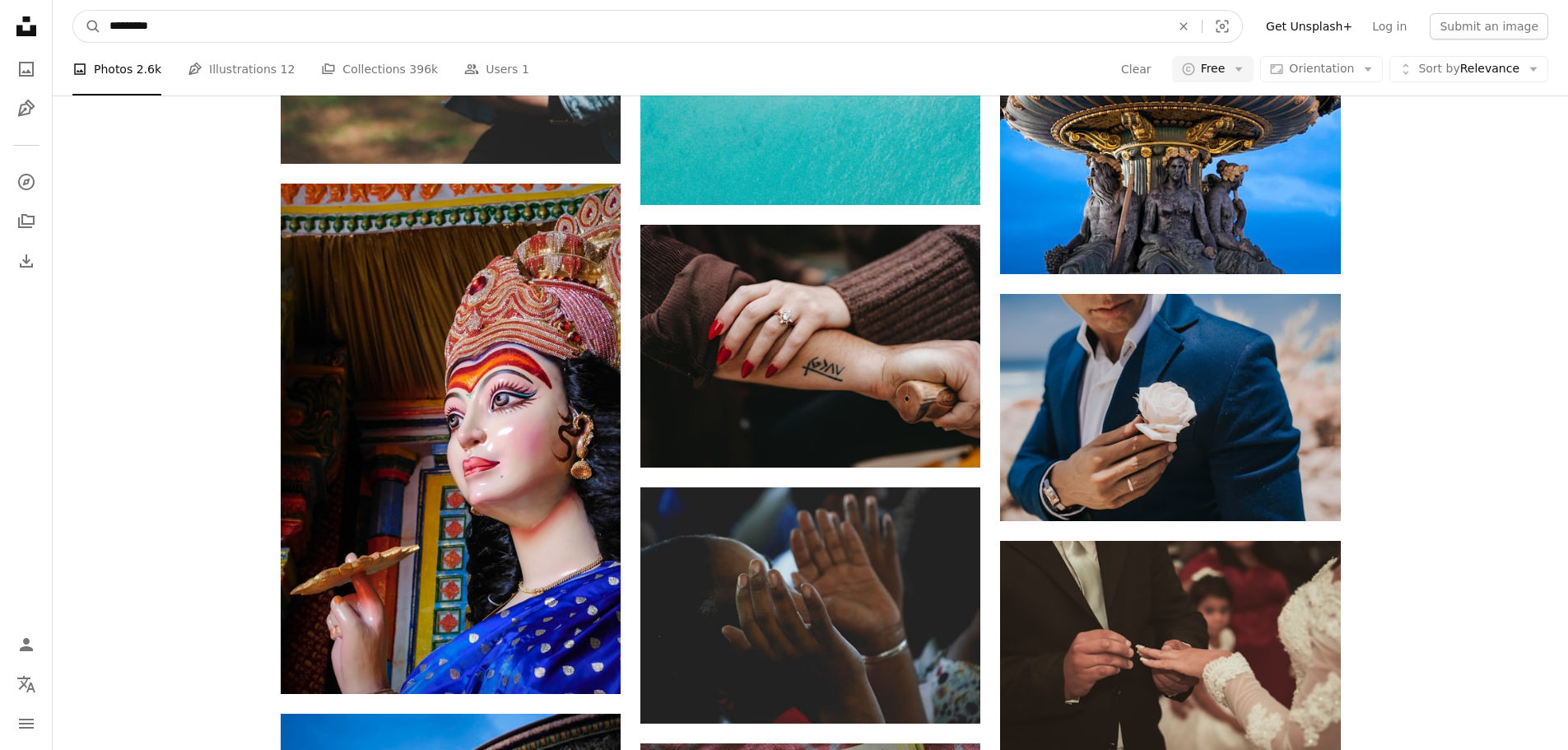
drag, startPoint x: 348, startPoint y: 20, endPoint x: 0, endPoint y: 20, distance: 348.0
type input "**********"
click button "A magnifying glass" at bounding box center [87, 26] width 28 height 31
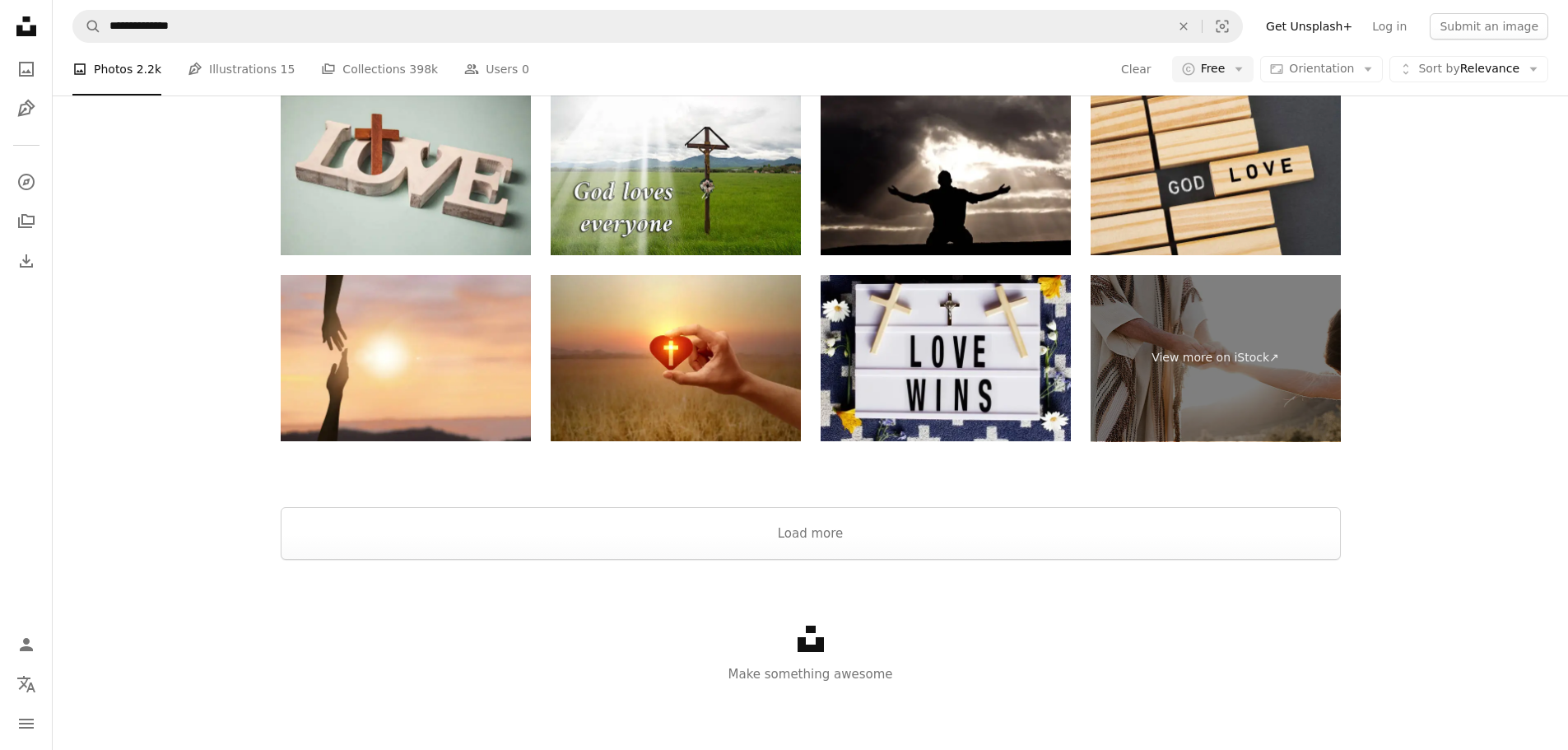
scroll to position [988, 0]
click at [930, 527] on button "Load more" at bounding box center [811, 534] width 1061 height 53
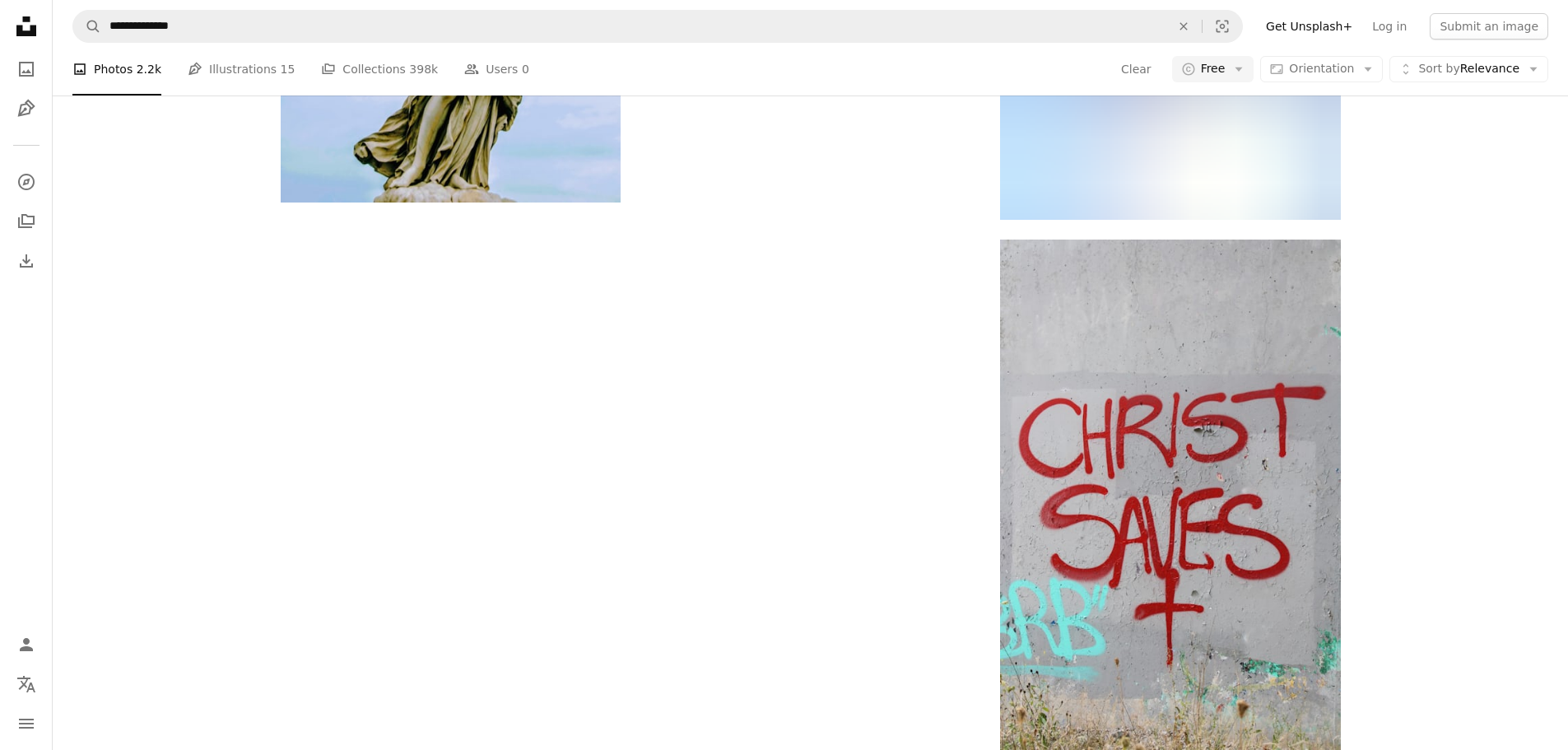
scroll to position [8345, 0]
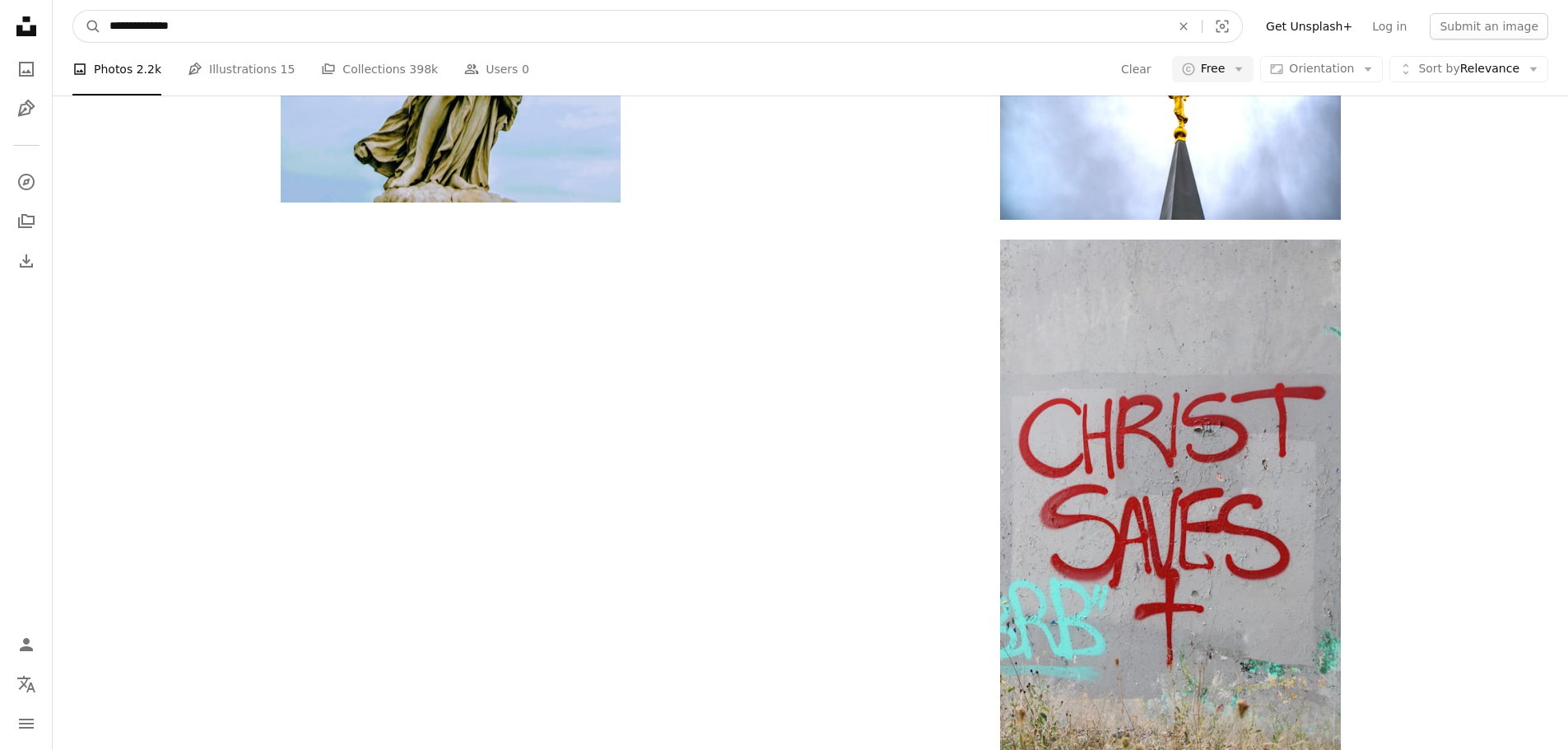
drag, startPoint x: 413, startPoint y: 32, endPoint x: 0, endPoint y: 37, distance: 413.0
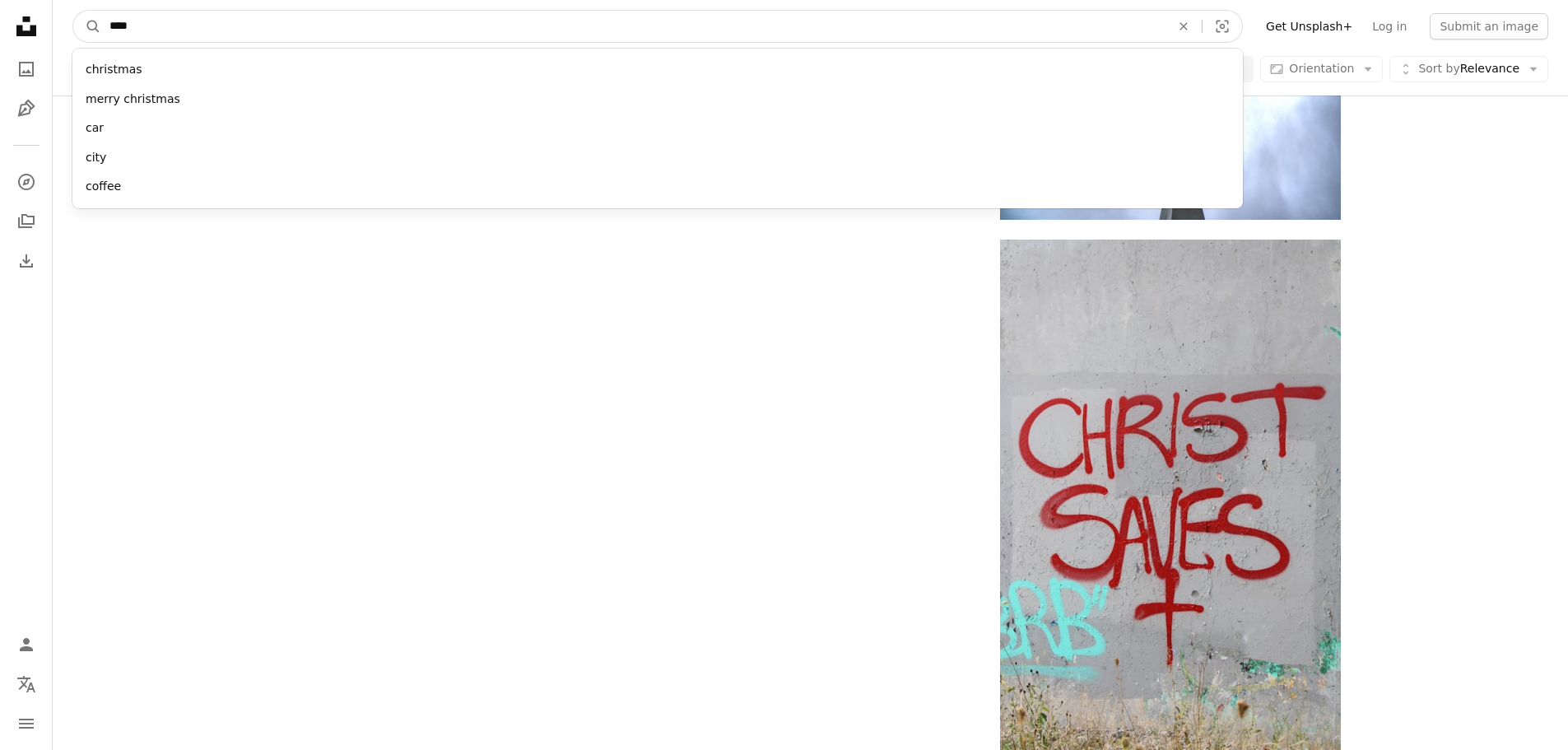
type input "*****"
click button "A magnifying glass" at bounding box center [87, 26] width 28 height 31
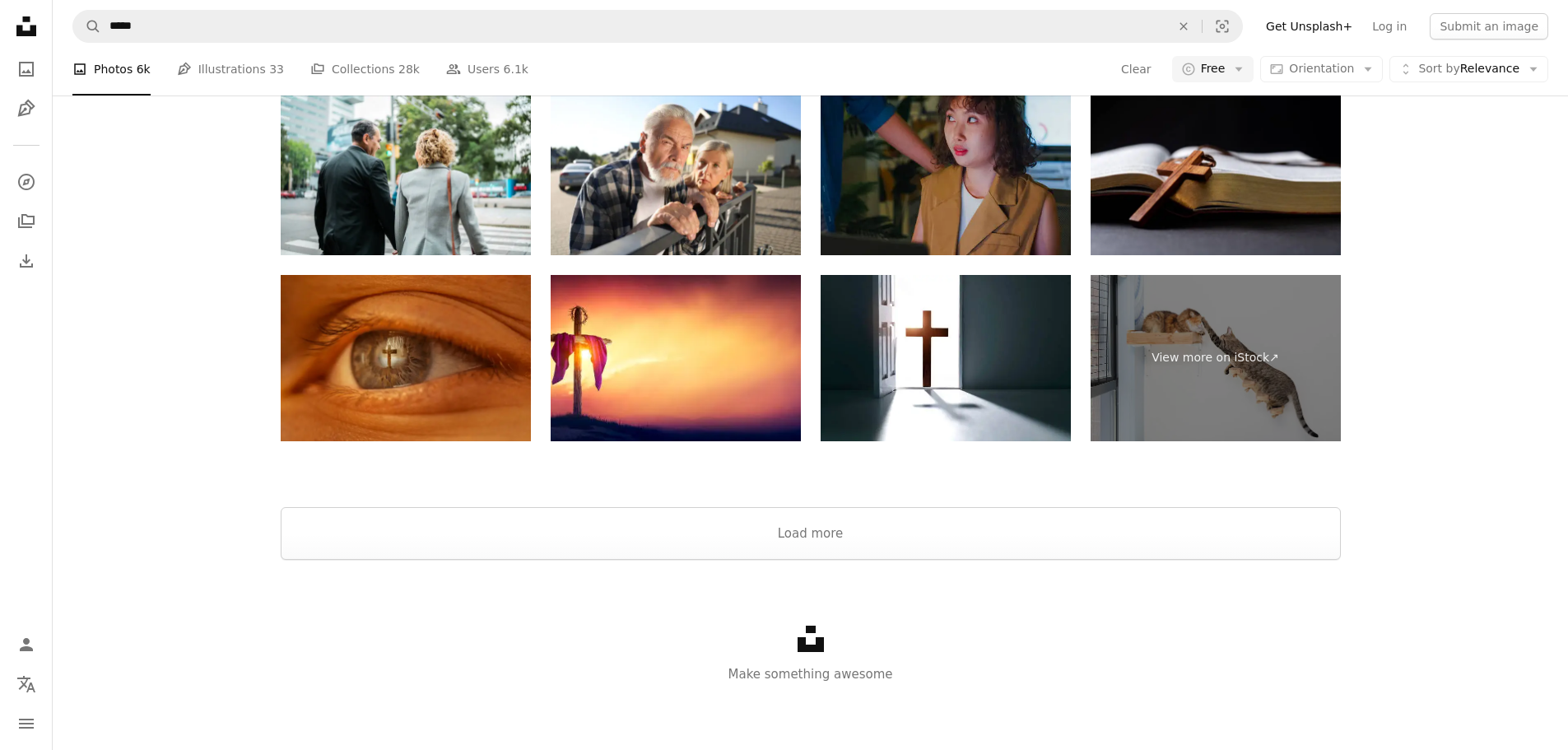
scroll to position [1970, 0]
click at [829, 511] on button "Load more" at bounding box center [811, 534] width 1061 height 53
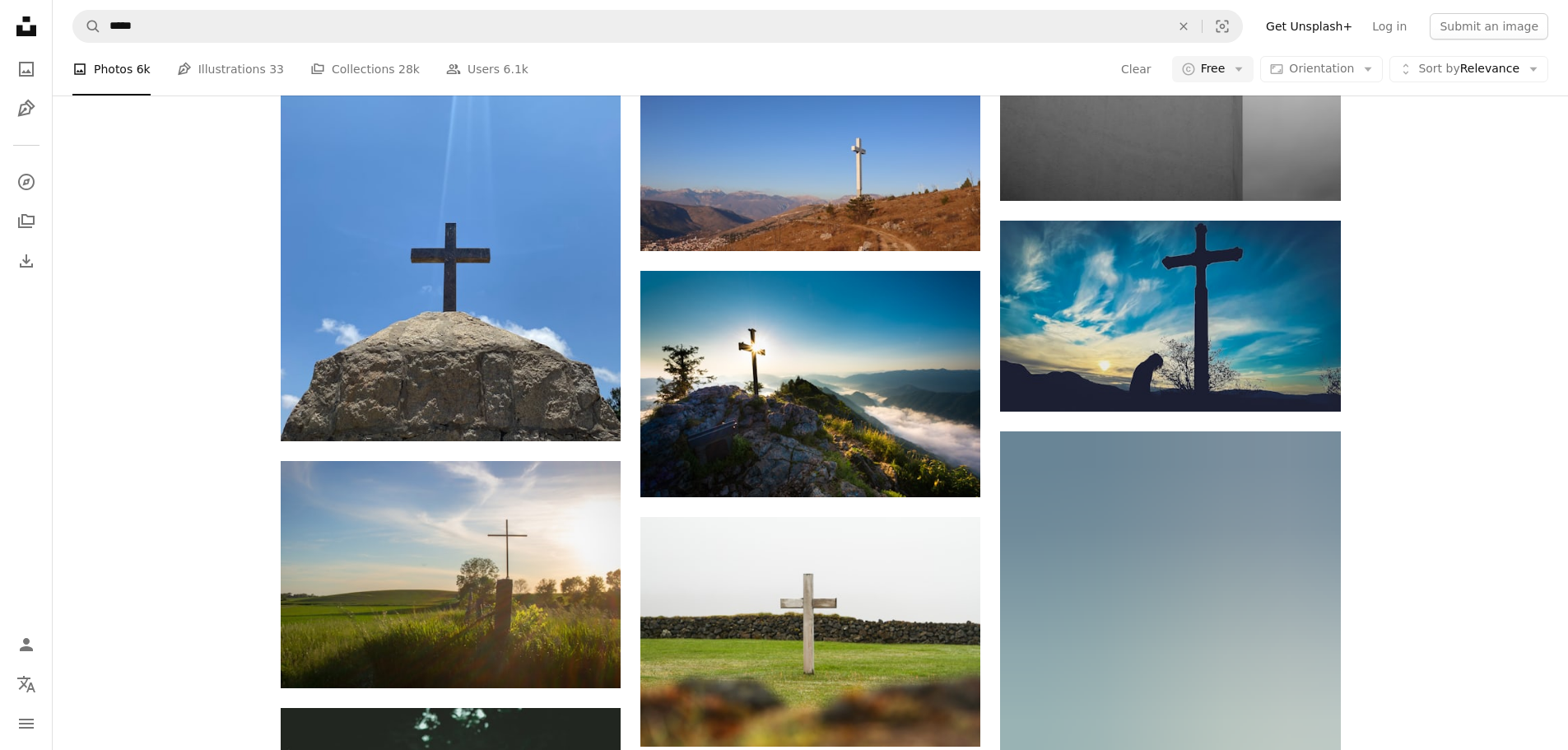
scroll to position [43559, 0]
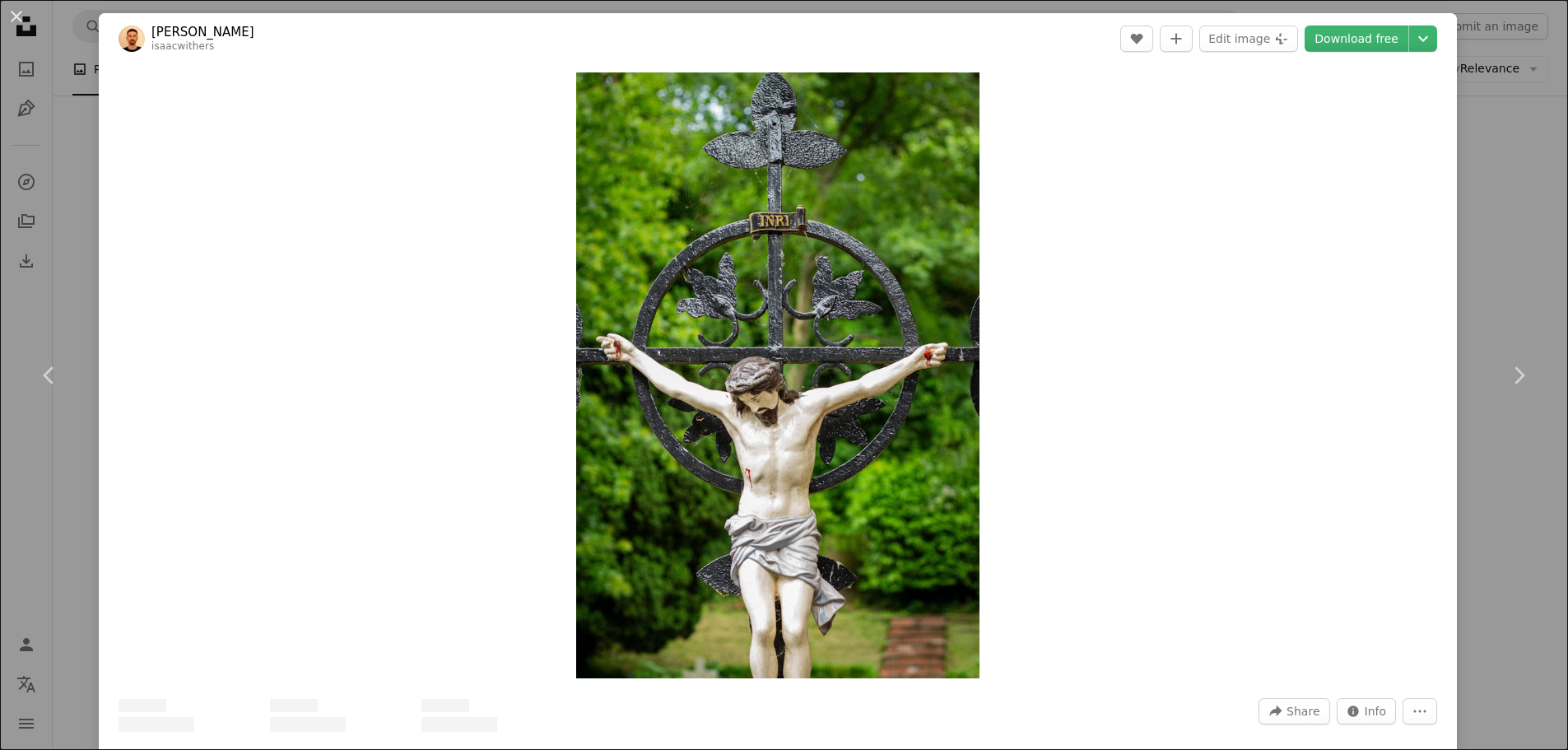
click at [1478, 224] on div "An X shape Chevron left Chevron right [PERSON_NAME] isaacwithers A heart A plus…" at bounding box center [784, 375] width 1568 height 750
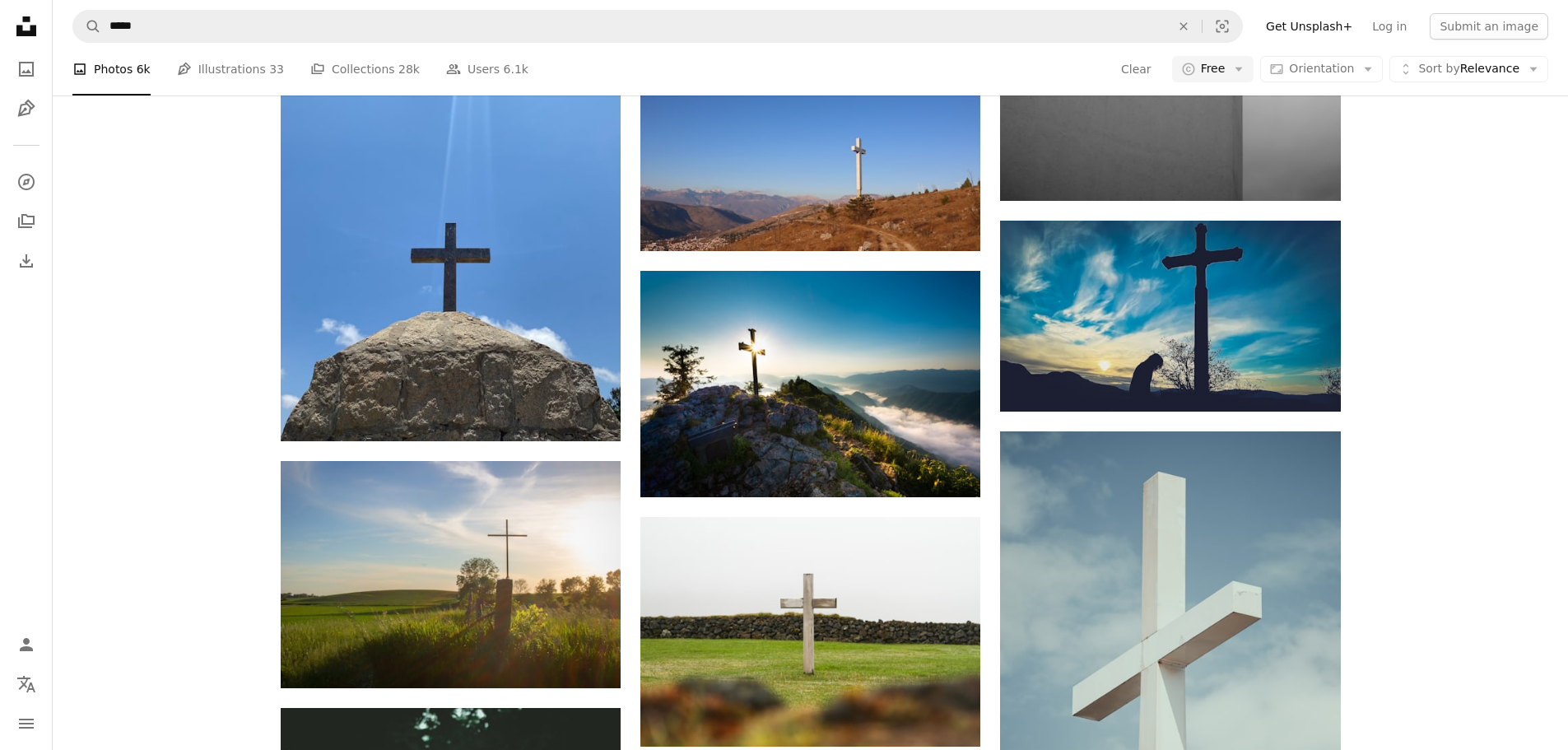
scroll to position [45206, 0]
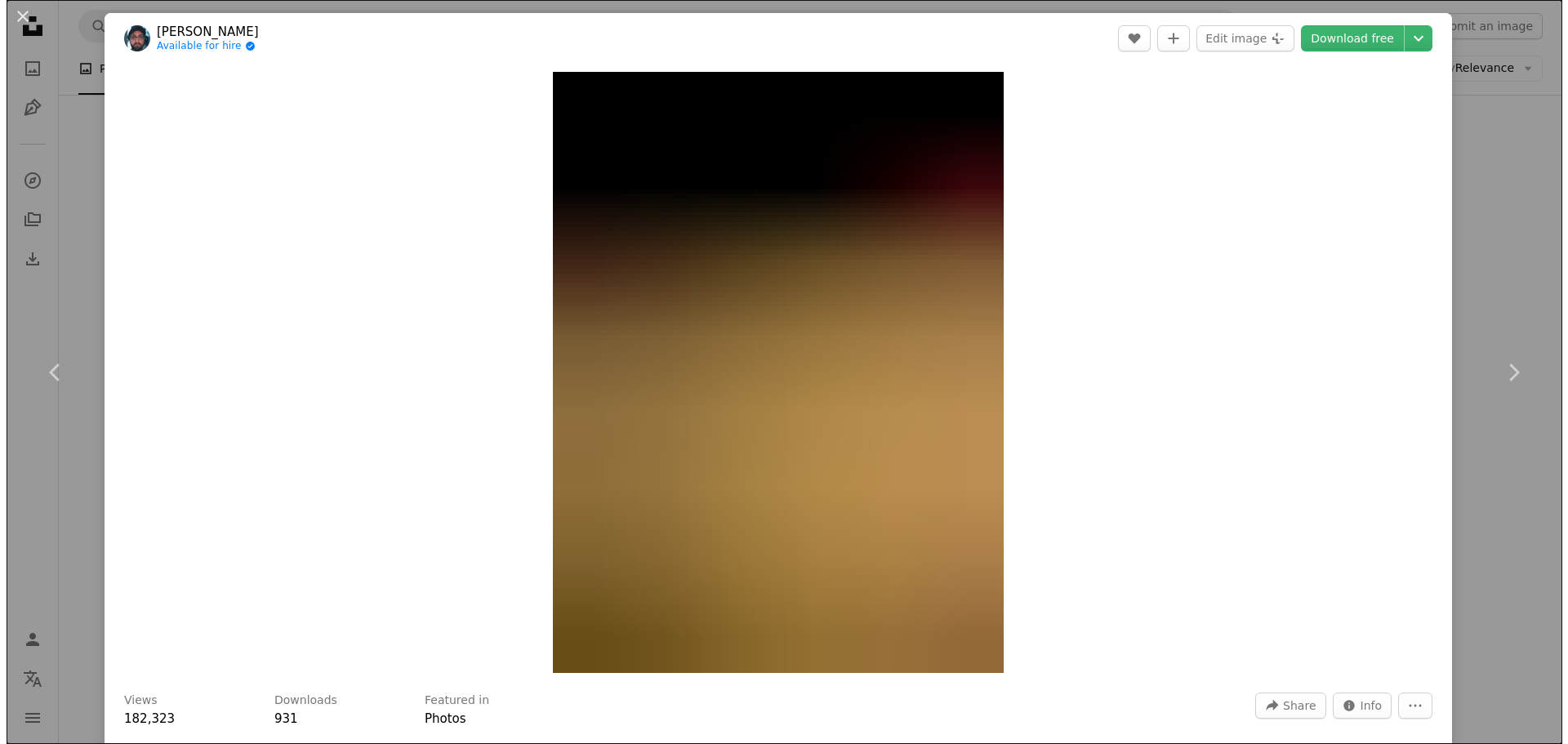
scroll to position [45008, 0]
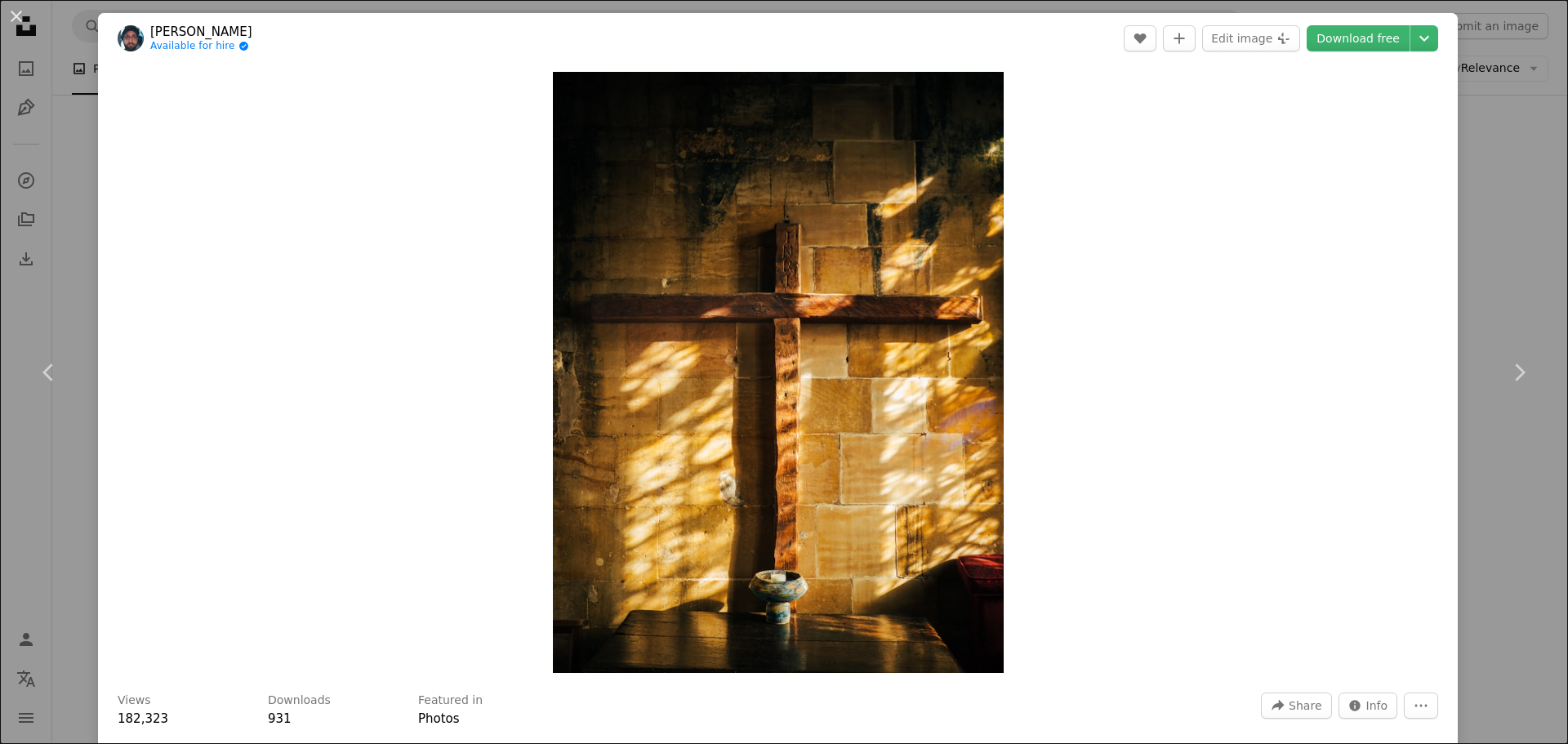
click at [1504, 261] on div "An X shape Chevron left Chevron right [PERSON_NAME] Available for hire A checkm…" at bounding box center [784, 372] width 1568 height 744
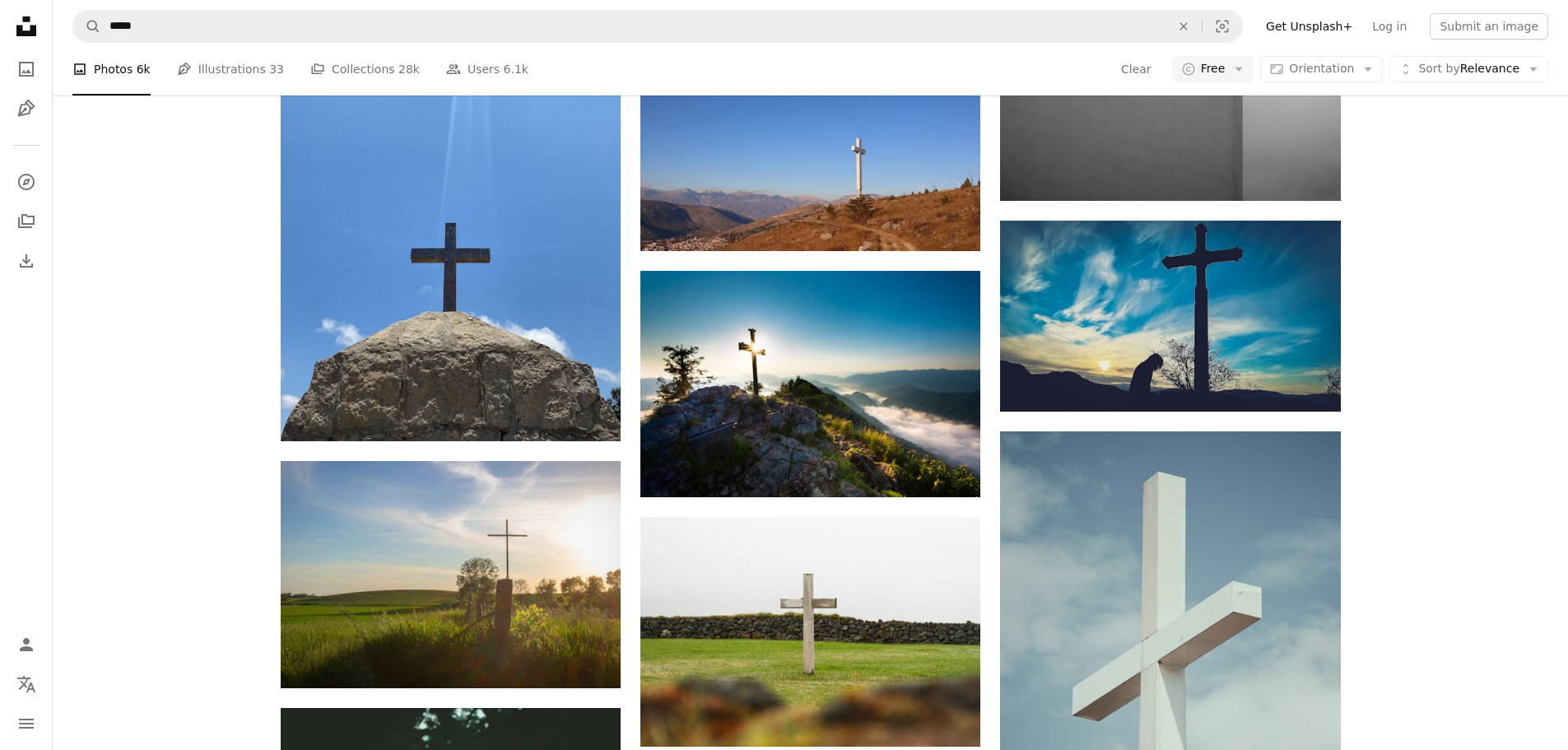
scroll to position [45371, 0]
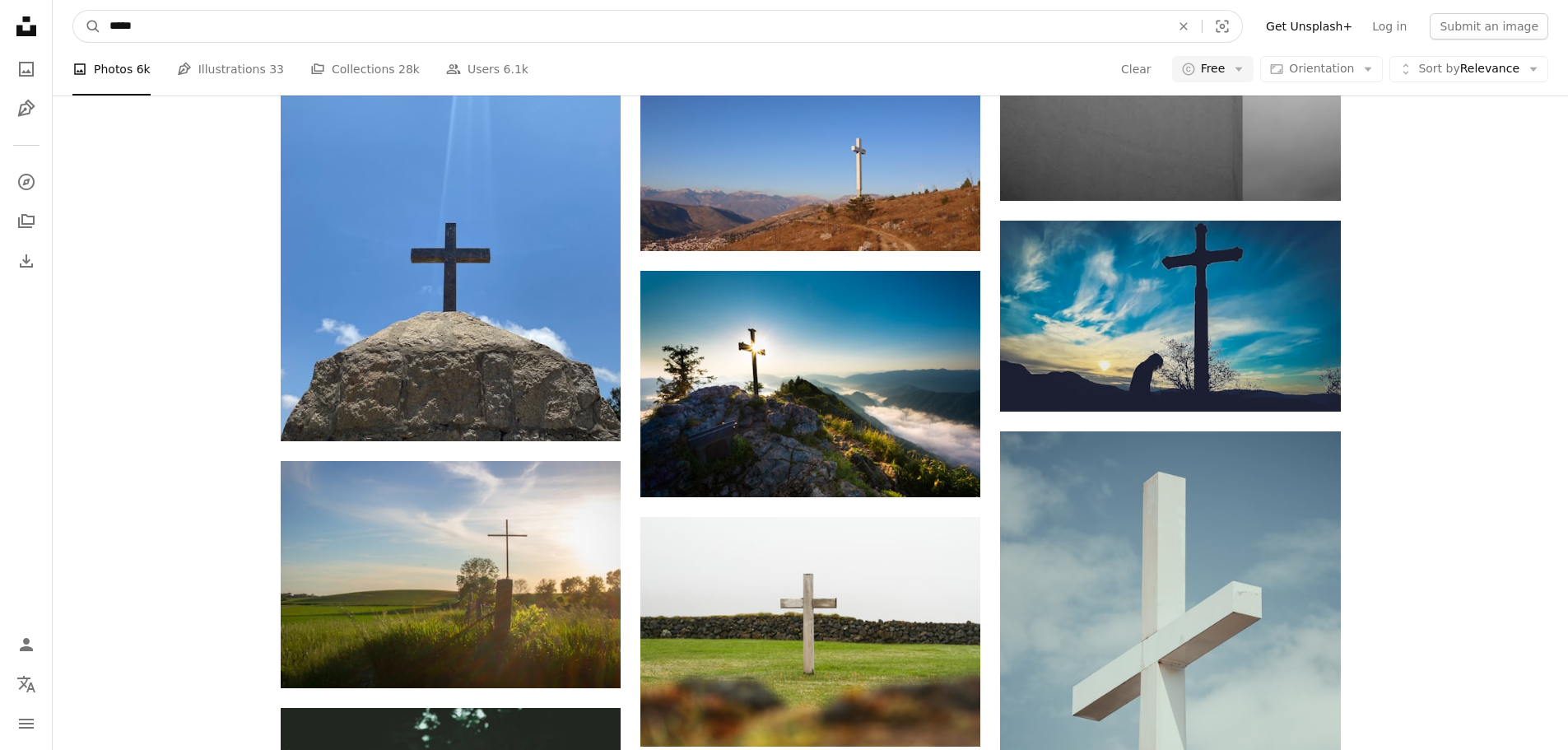
scroll to position [50718, 0]
drag, startPoint x: 181, startPoint y: 13, endPoint x: 0, endPoint y: -24, distance: 184.7
type input "**********"
click button "A magnifying glass" at bounding box center [87, 26] width 28 height 31
